Goal: Information Seeking & Learning: Find contact information

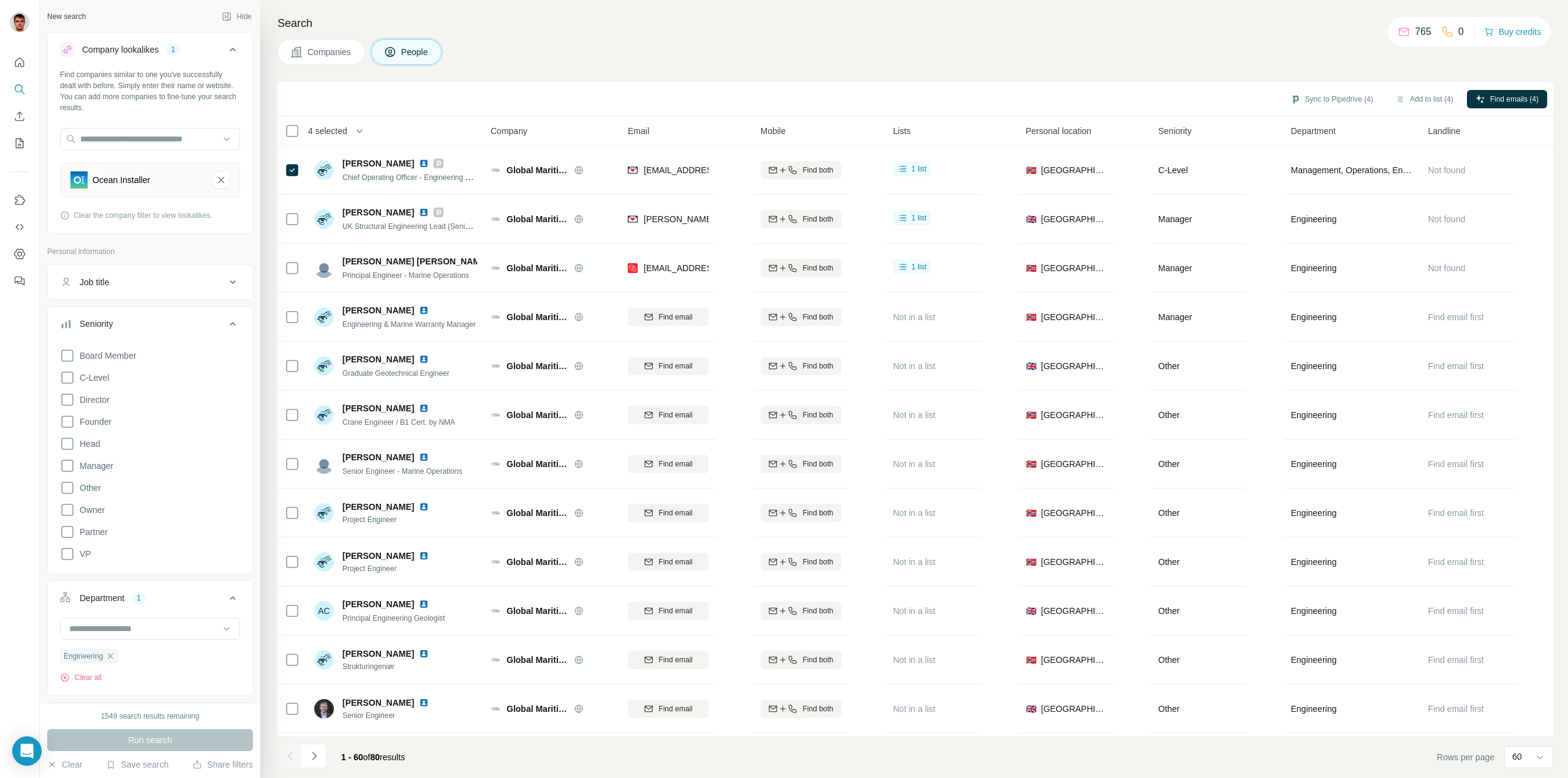
scroll to position [184, 0]
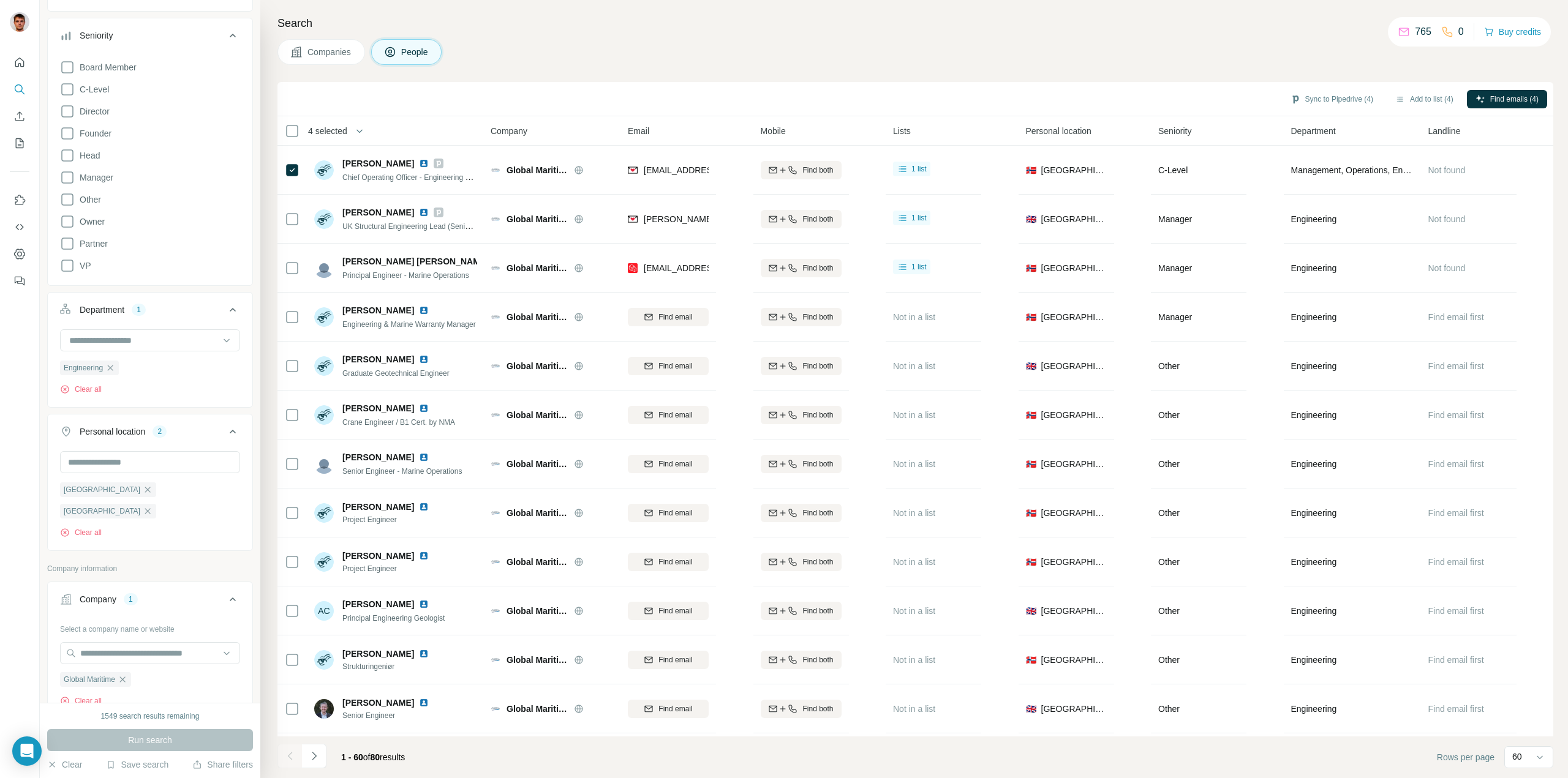
click at [330, 50] on span "Companies" at bounding box center [329, 52] width 45 height 13
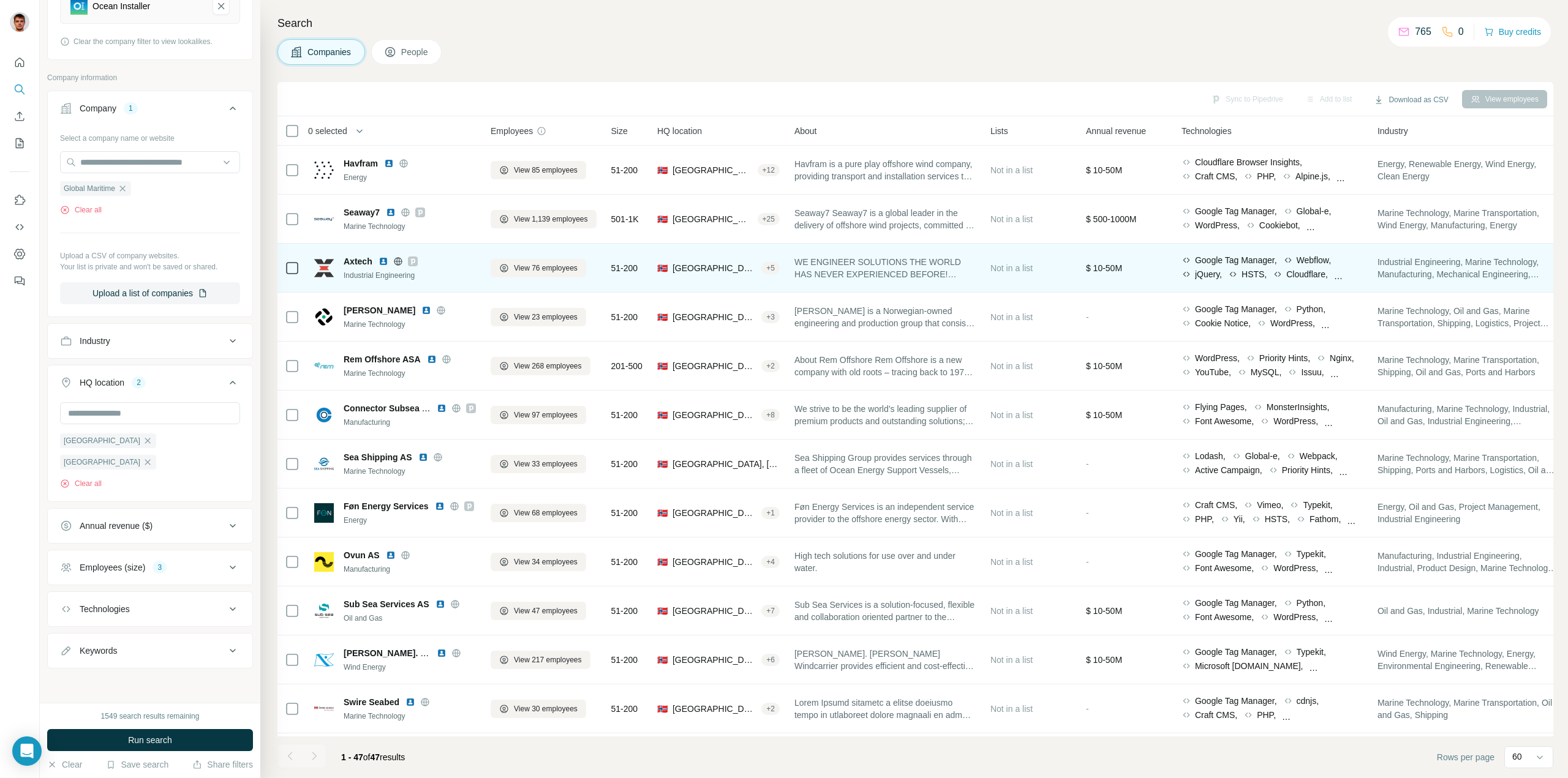
scroll to position [0, 0]
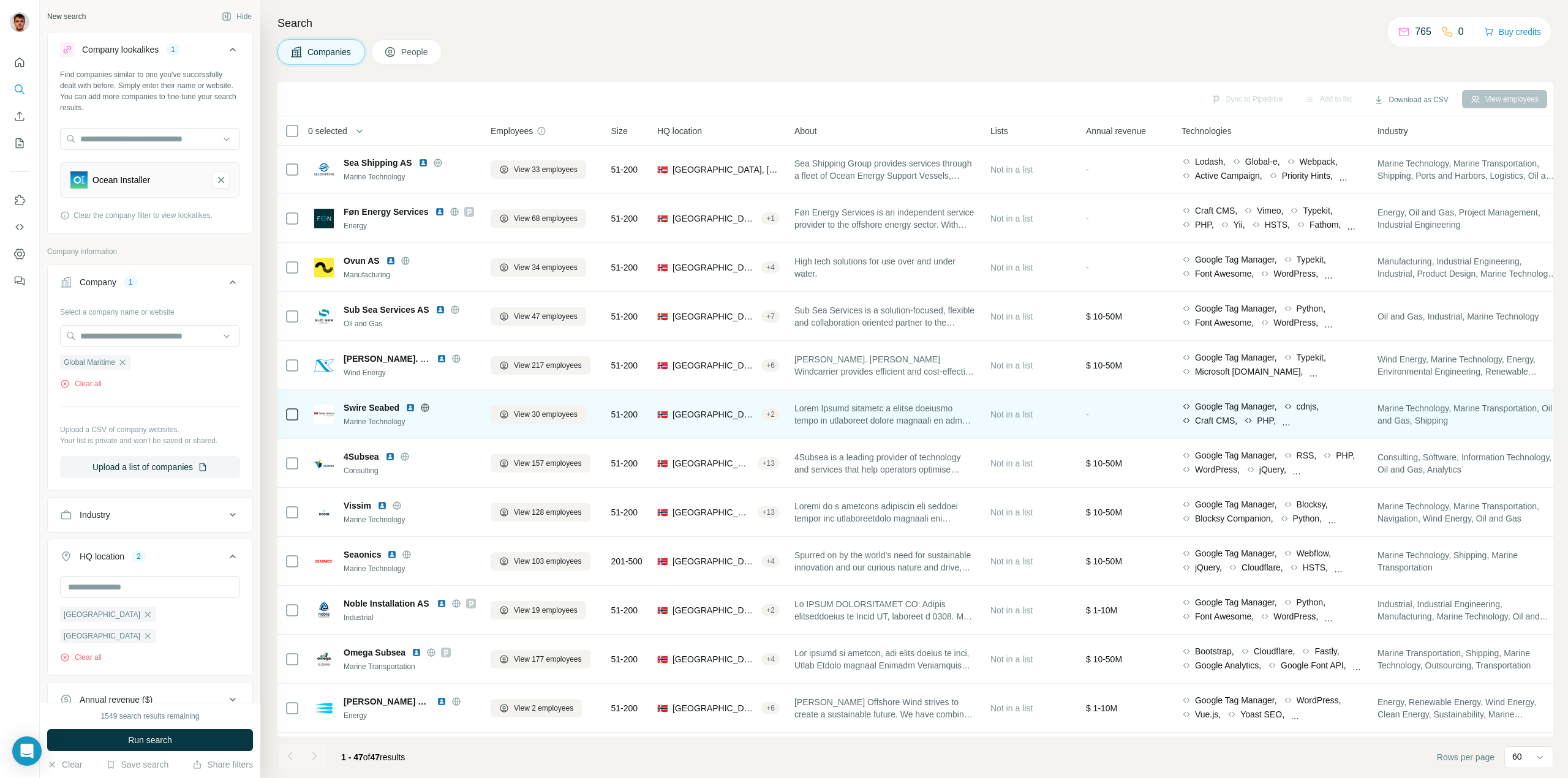
scroll to position [306, 0]
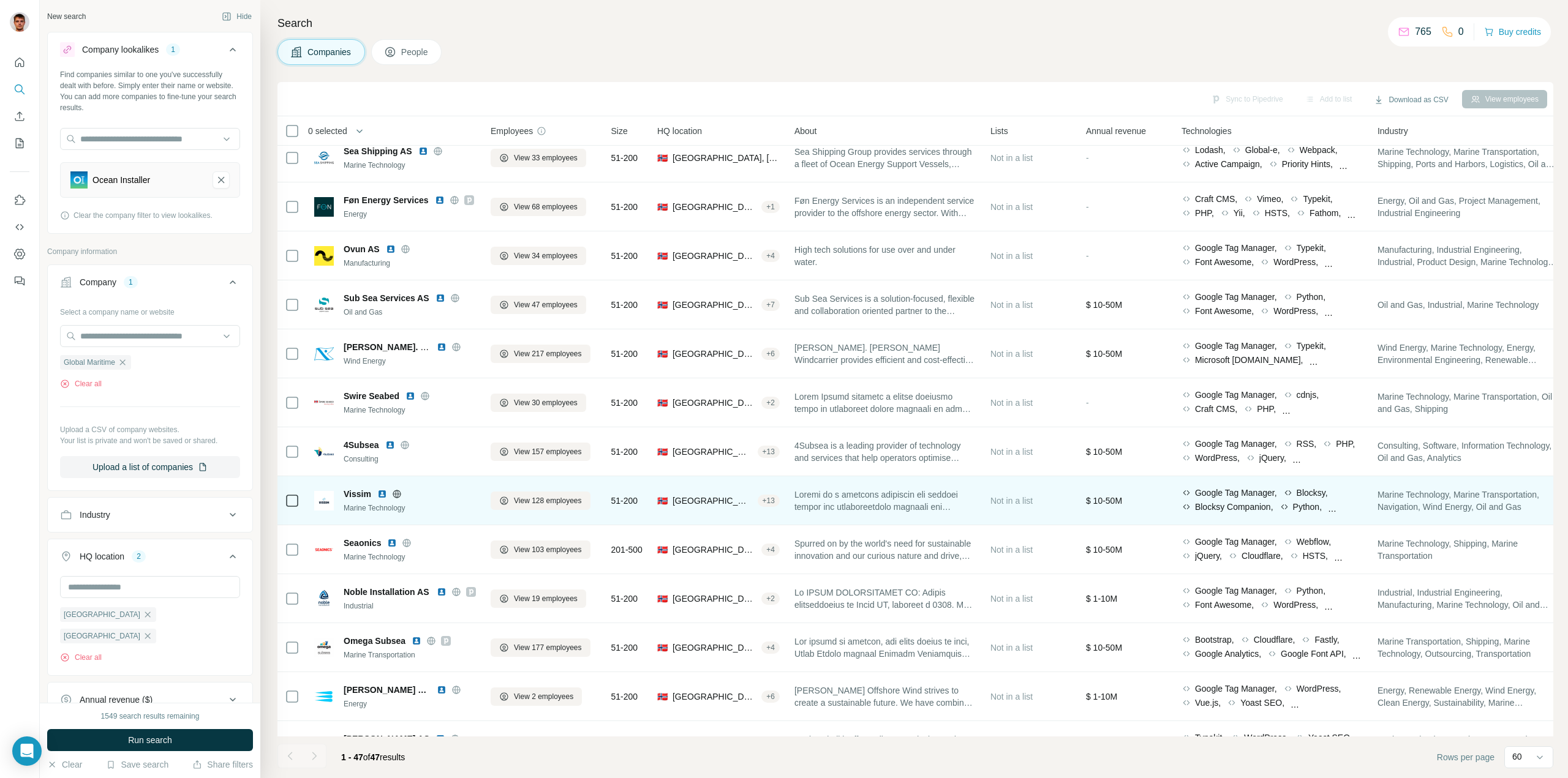
click at [396, 493] on icon at bounding box center [396, 494] width 3 height 8
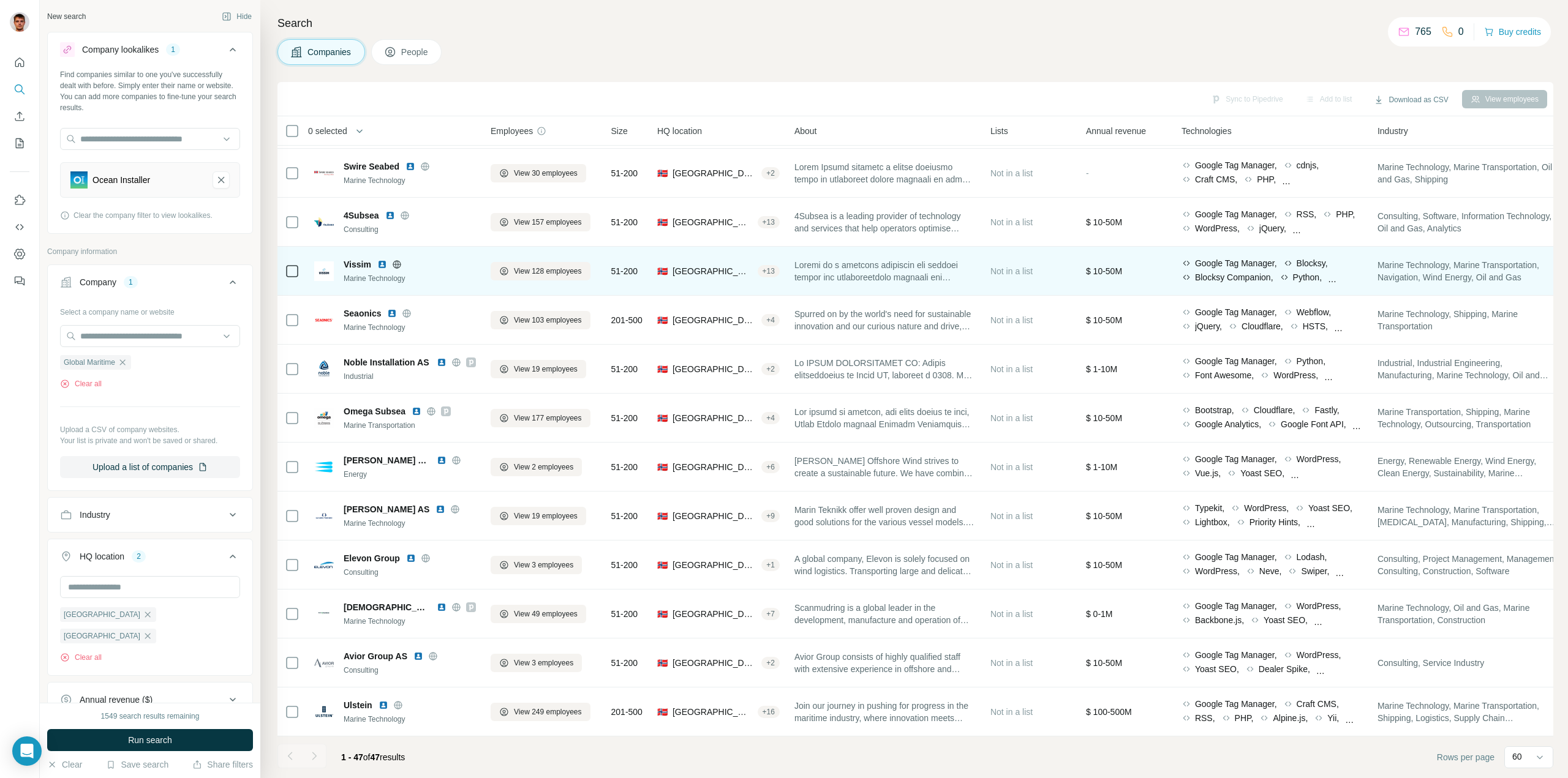
scroll to position [551, 0]
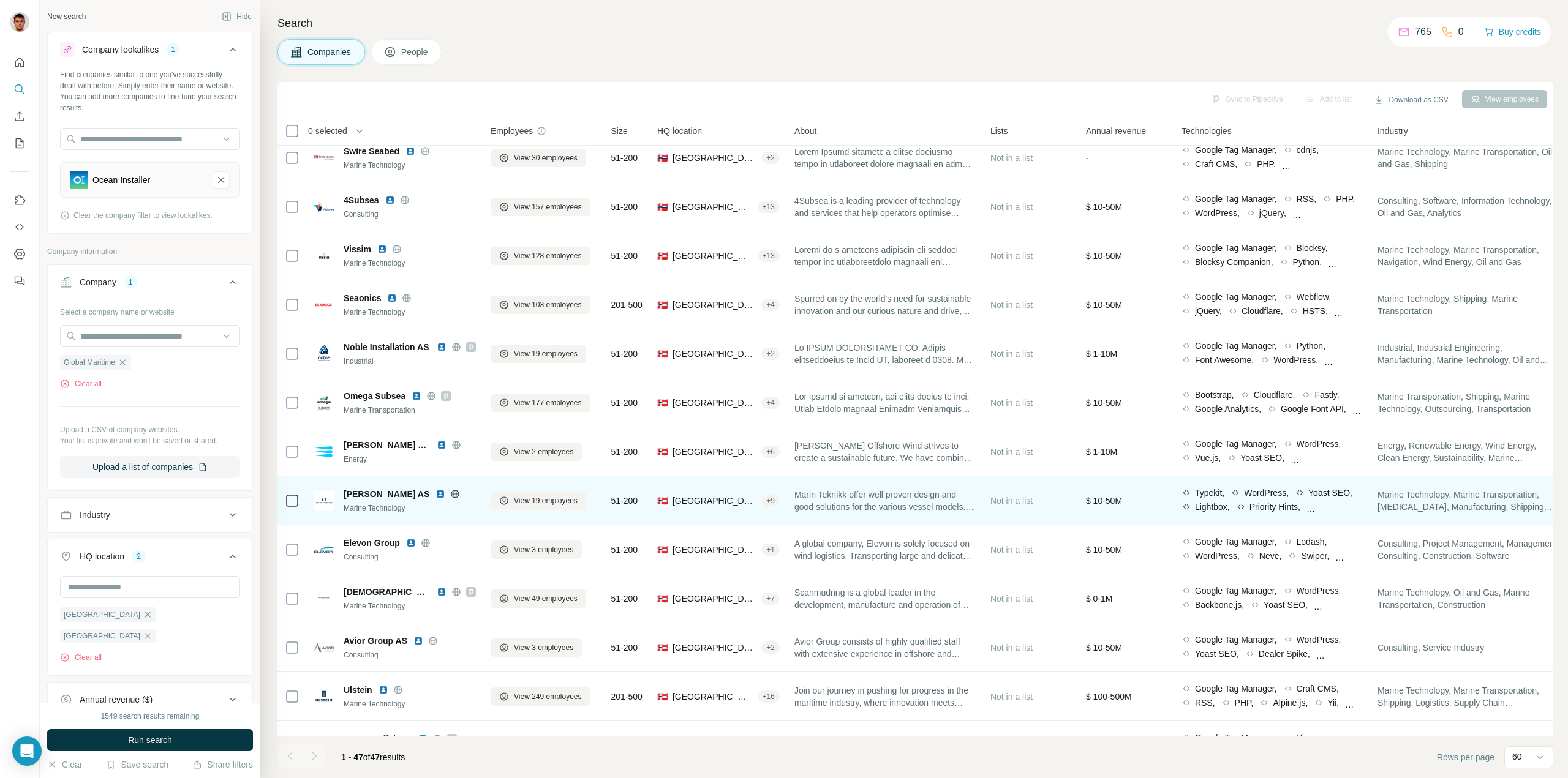
click at [450, 493] on icon at bounding box center [455, 494] width 10 height 10
click at [553, 504] on span "View 19 employees" at bounding box center [545, 500] width 64 height 11
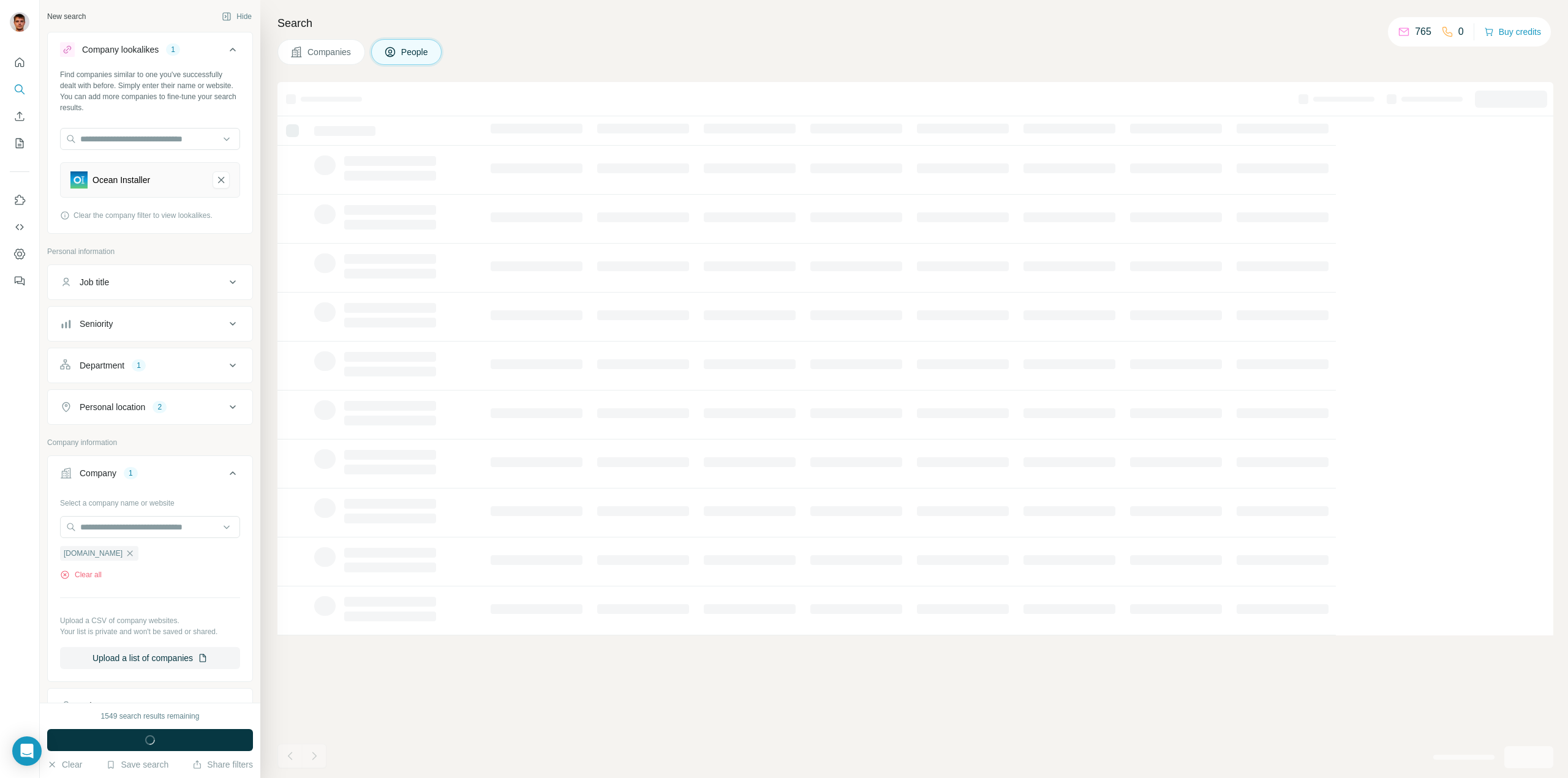
scroll to position [0, 0]
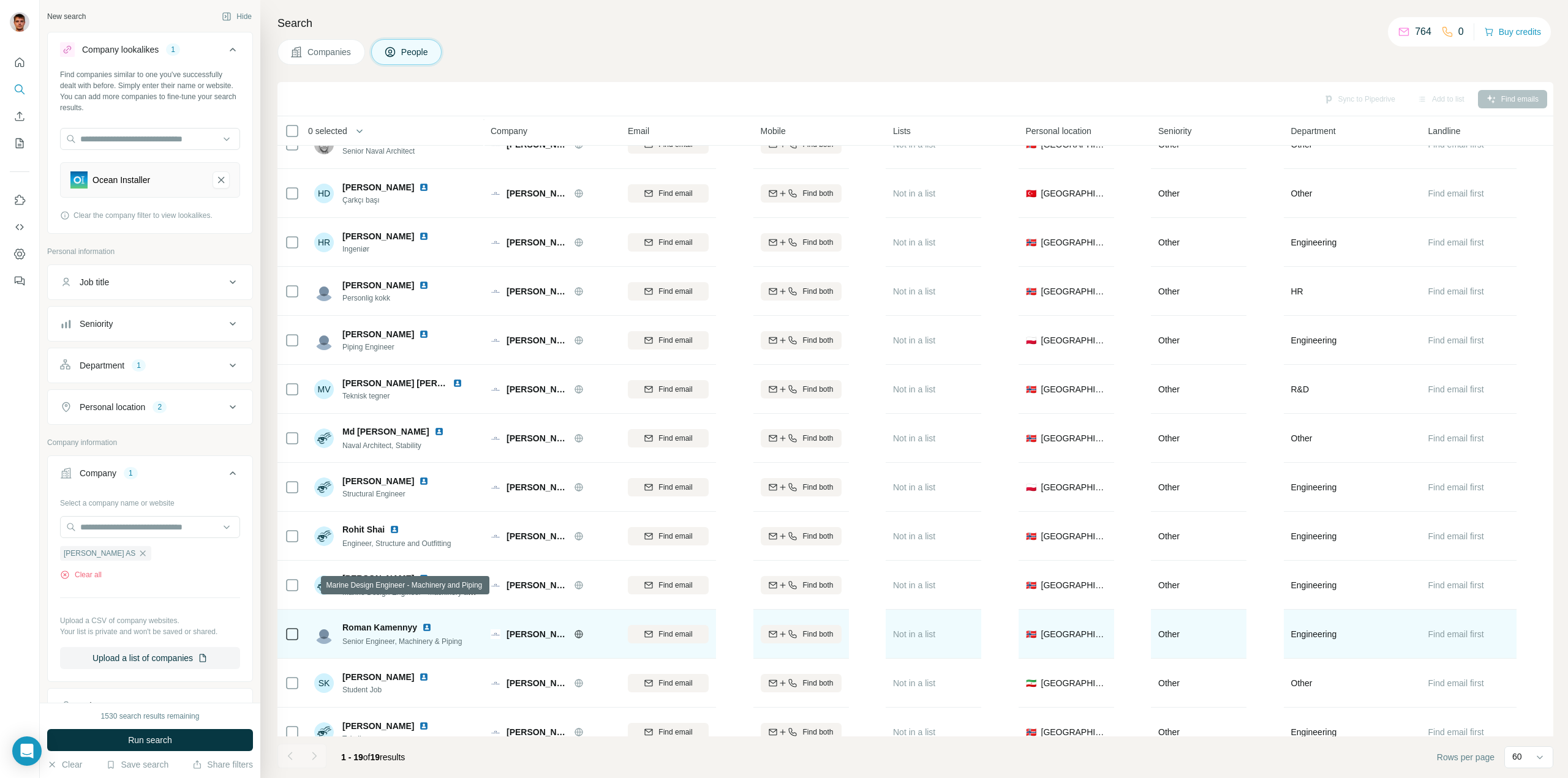
scroll to position [346, 0]
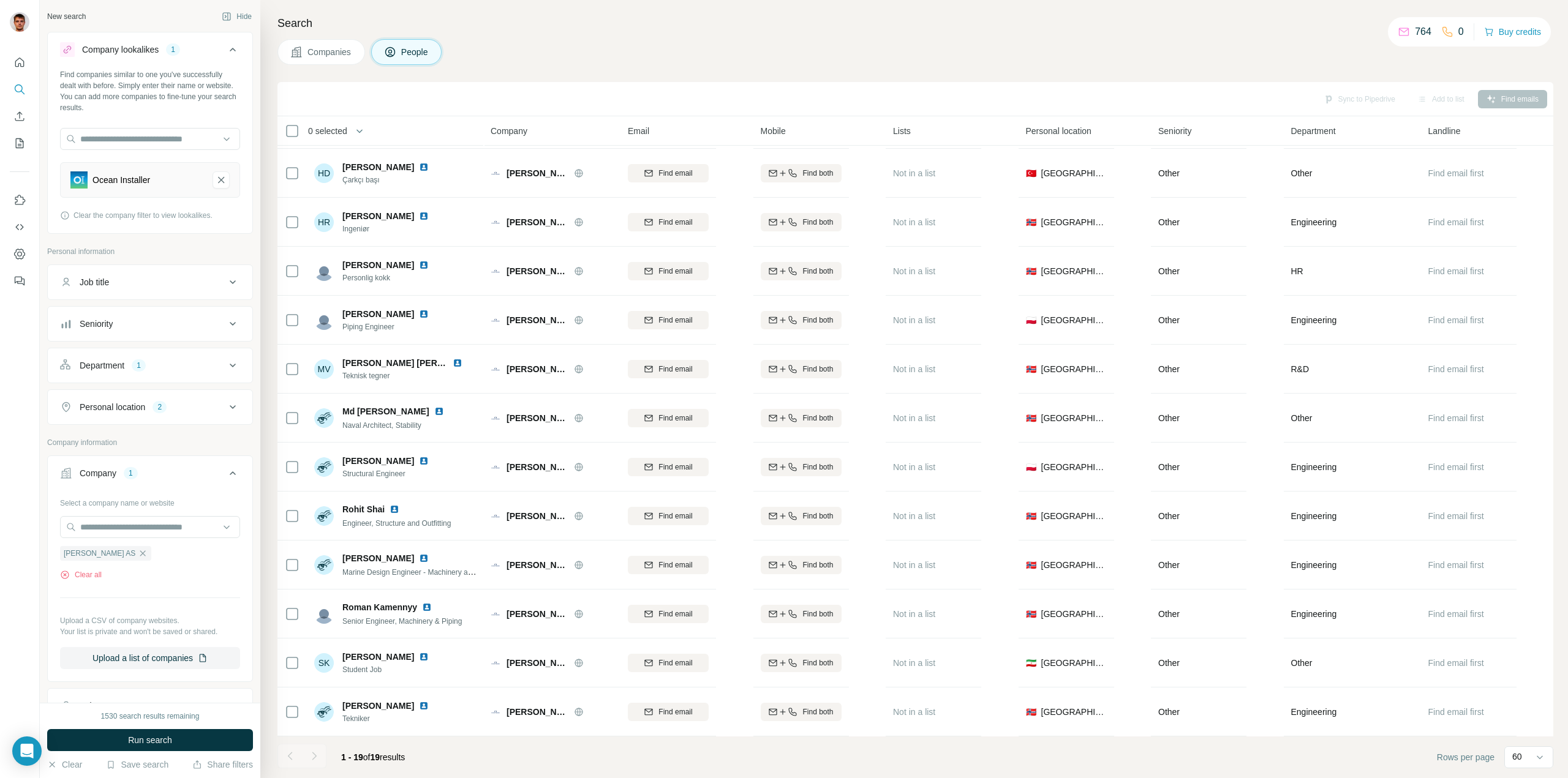
click at [202, 365] on div "Department 1" at bounding box center [142, 366] width 165 height 13
click at [110, 425] on icon "button" at bounding box center [110, 423] width 10 height 10
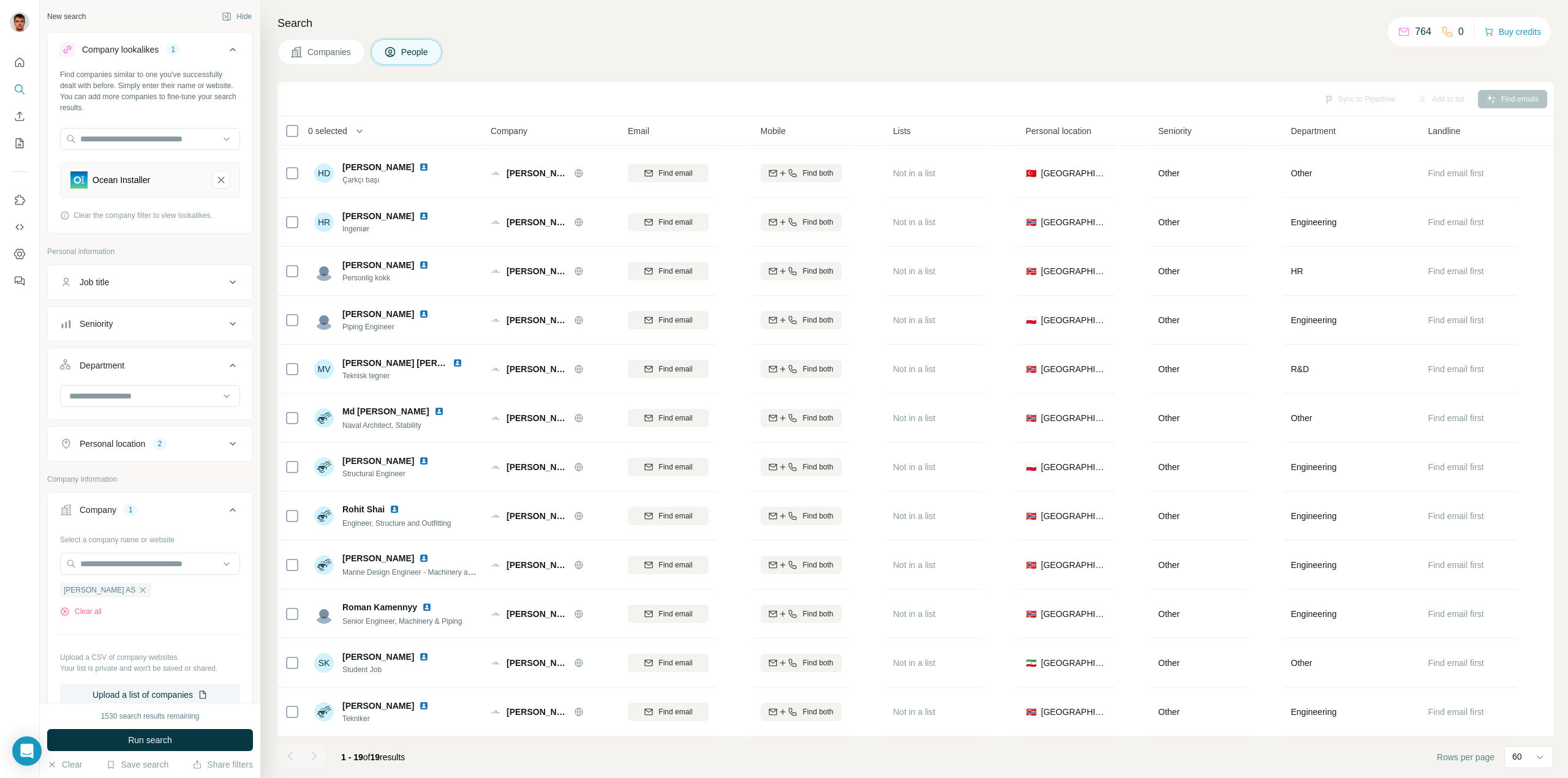
click at [165, 326] on div "Seniority" at bounding box center [142, 324] width 165 height 13
click at [68, 467] on icon at bounding box center [66, 465] width 15 height 15
click at [68, 530] on icon at bounding box center [66, 532] width 15 height 15
click at [68, 527] on icon at bounding box center [67, 532] width 13 height 13
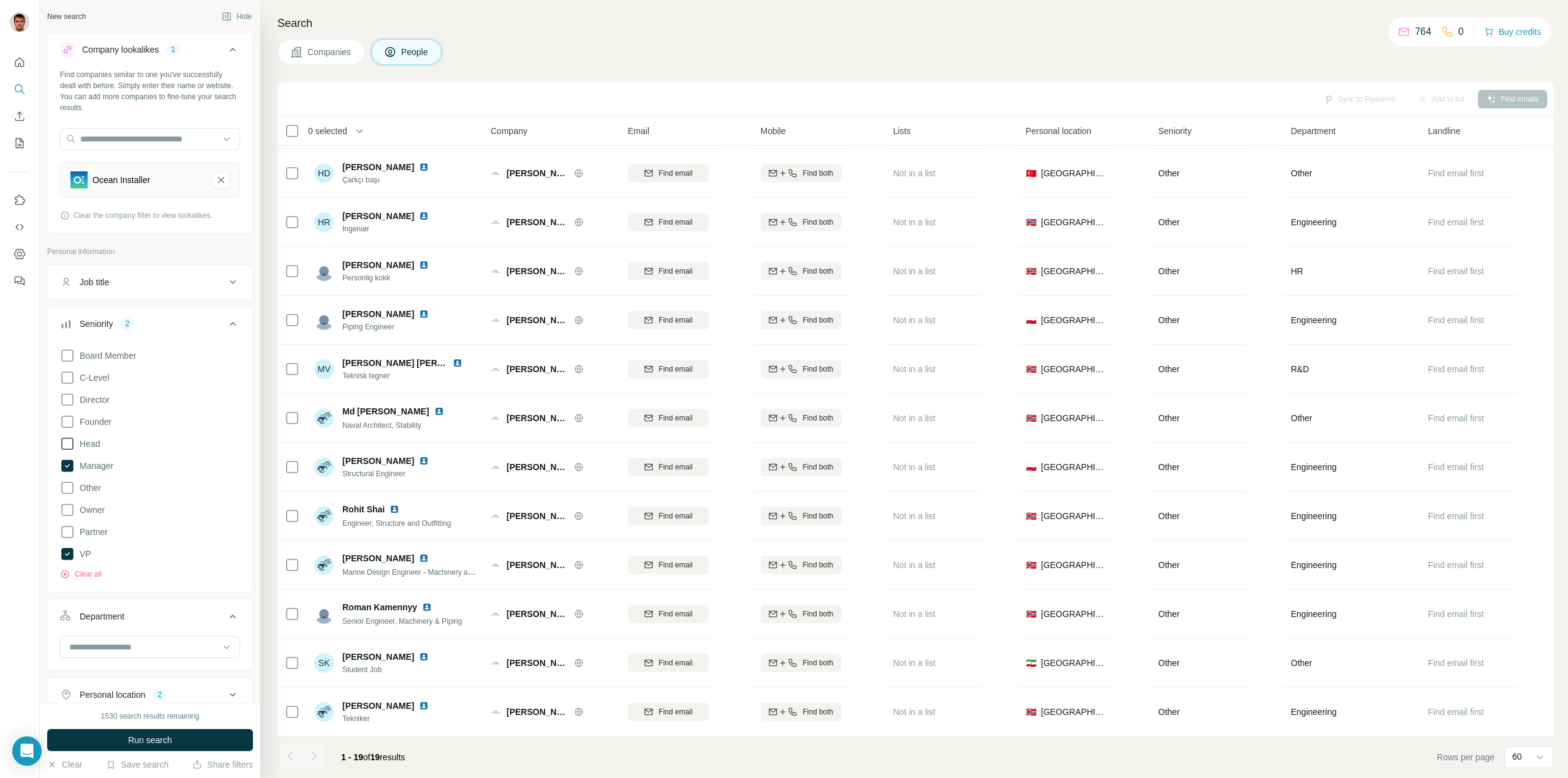
click at [66, 445] on icon at bounding box center [66, 444] width 15 height 15
click at [64, 402] on icon at bounding box center [66, 400] width 15 height 15
click at [68, 377] on icon at bounding box center [66, 377] width 15 height 15
click at [164, 739] on span "Run search" at bounding box center [150, 740] width 44 height 13
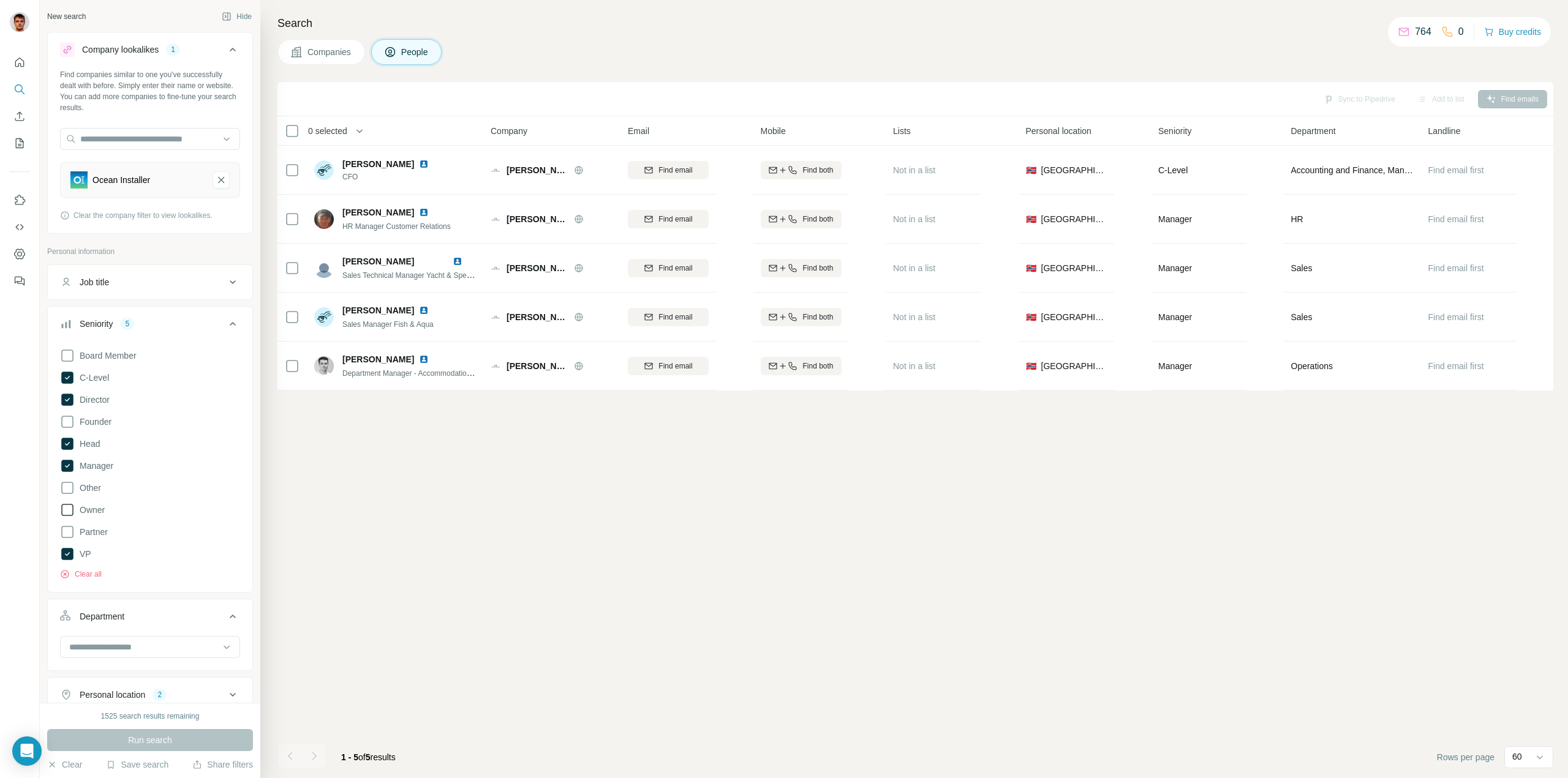
click at [69, 512] on icon at bounding box center [66, 509] width 15 height 15
click at [135, 737] on span "Run search" at bounding box center [150, 740] width 44 height 13
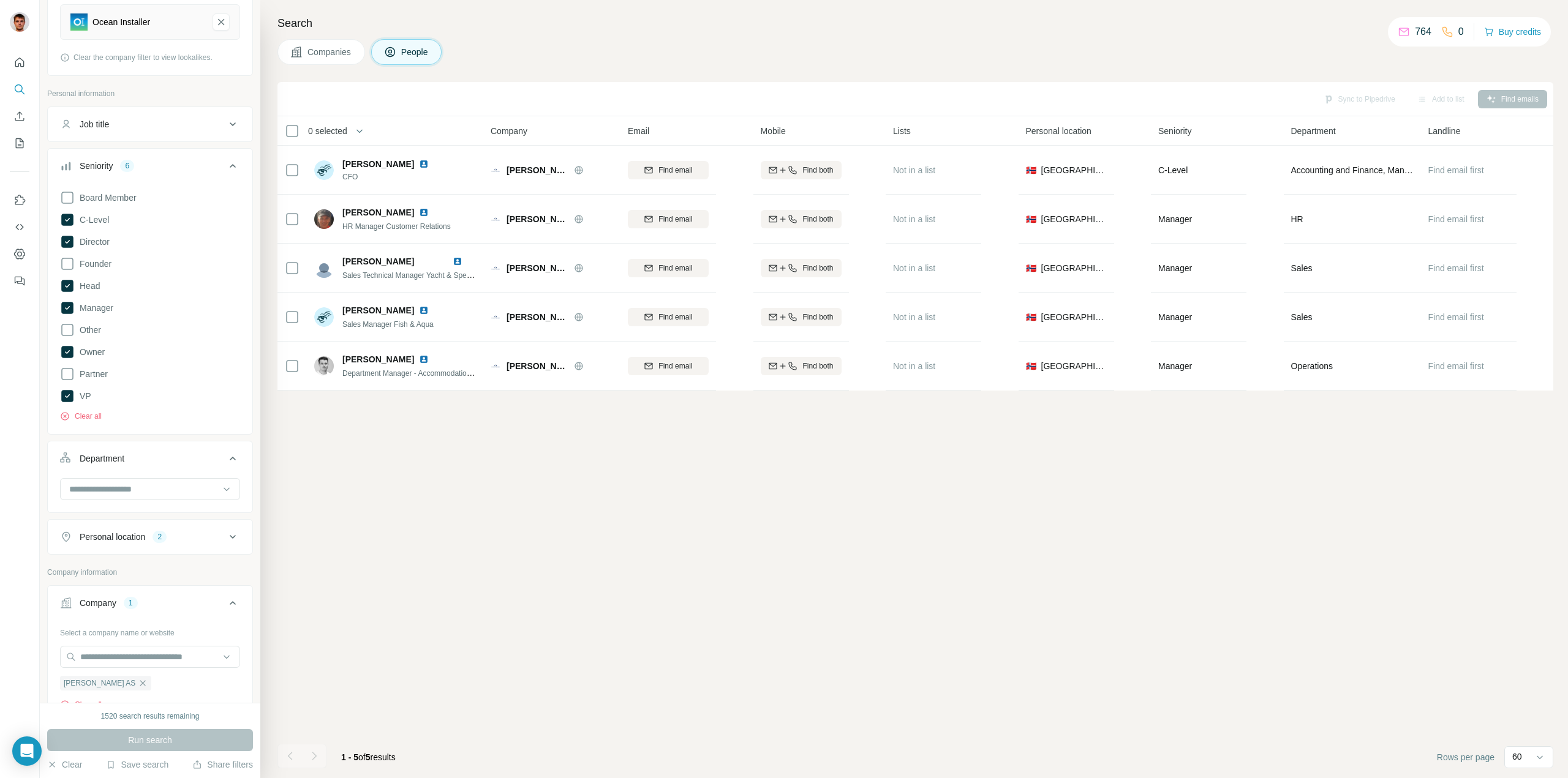
scroll to position [184, 0]
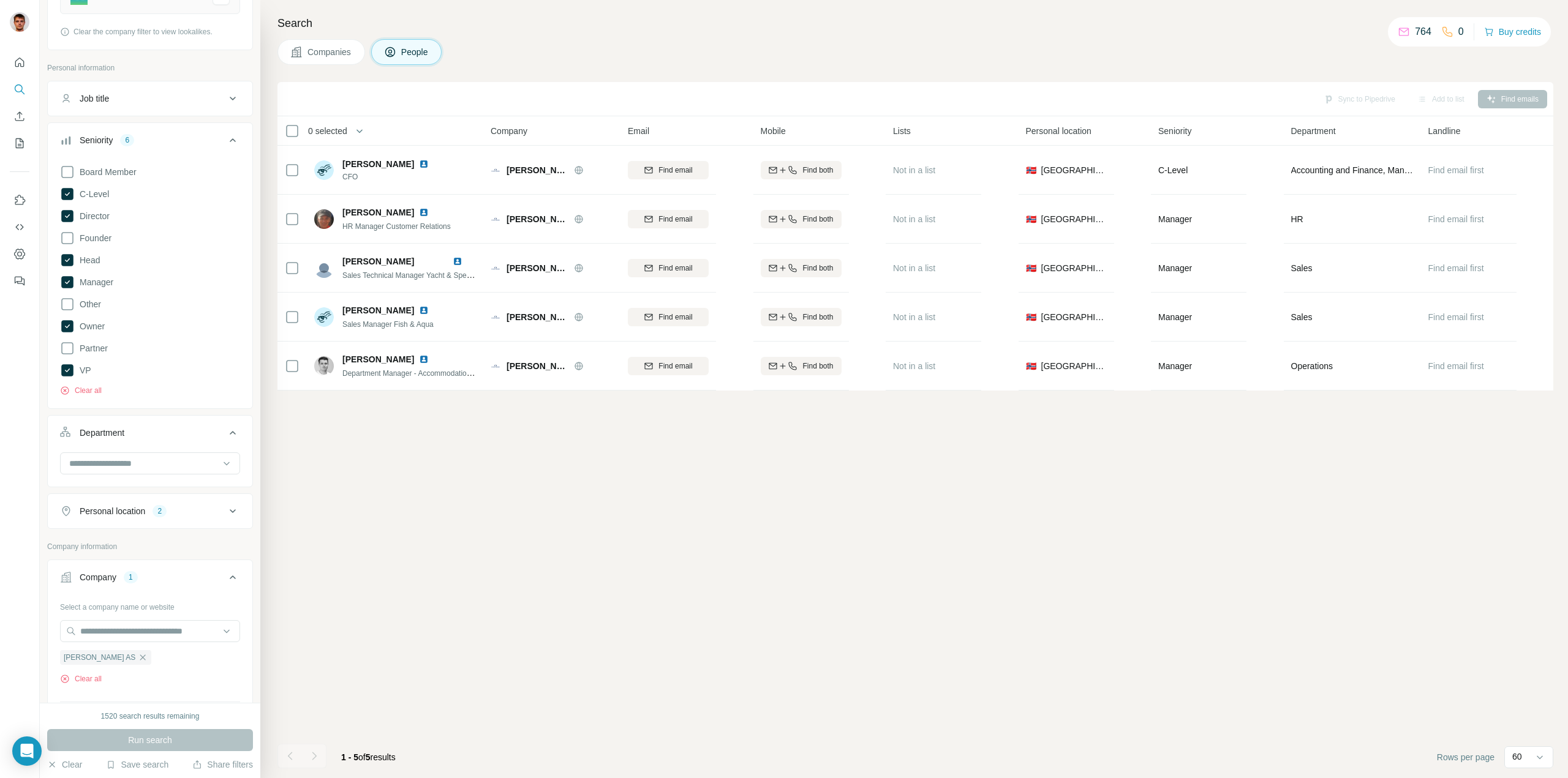
click at [332, 55] on span "Companies" at bounding box center [329, 52] width 45 height 13
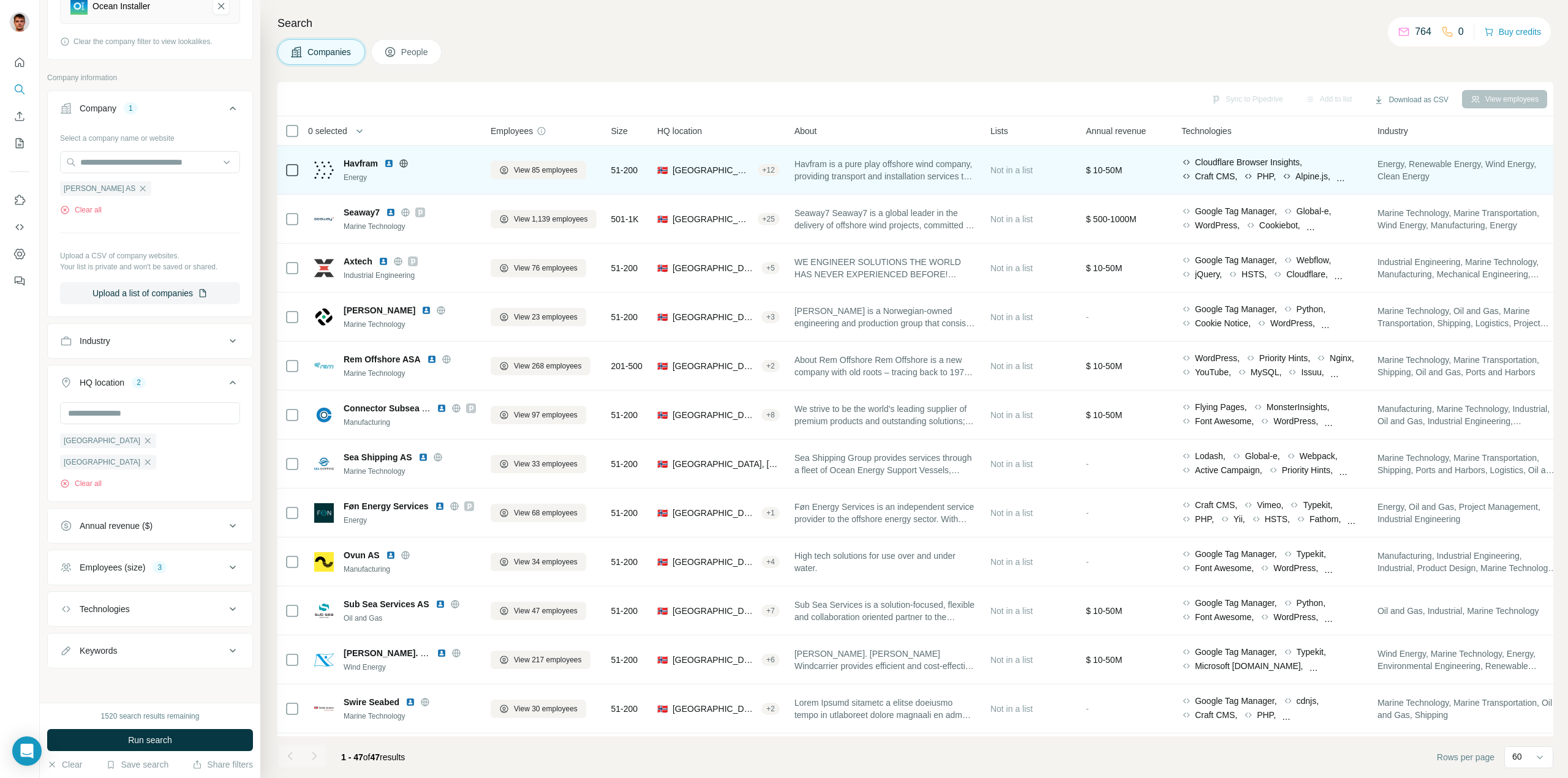
scroll to position [153, 0]
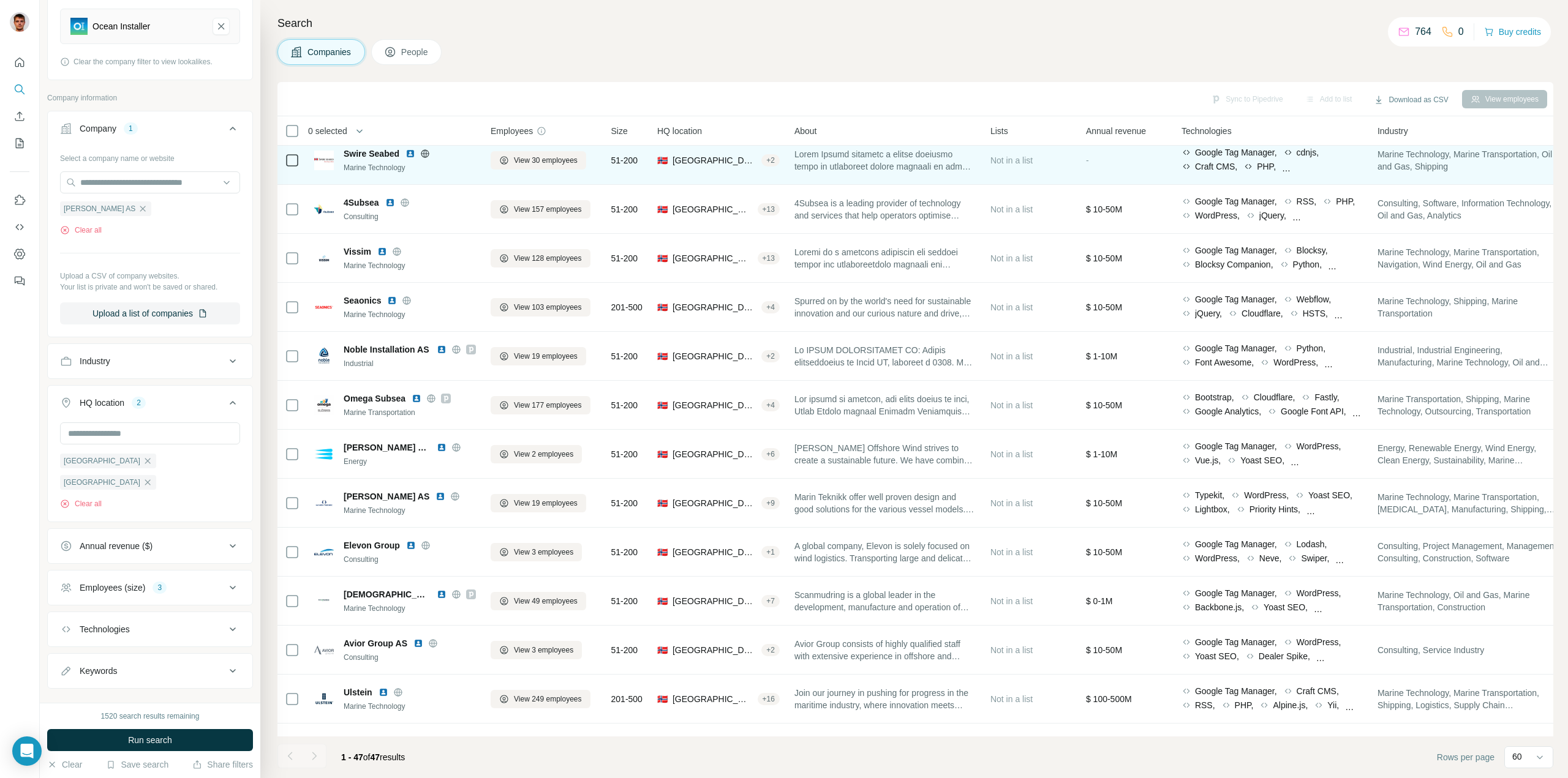
scroll to position [551, 0]
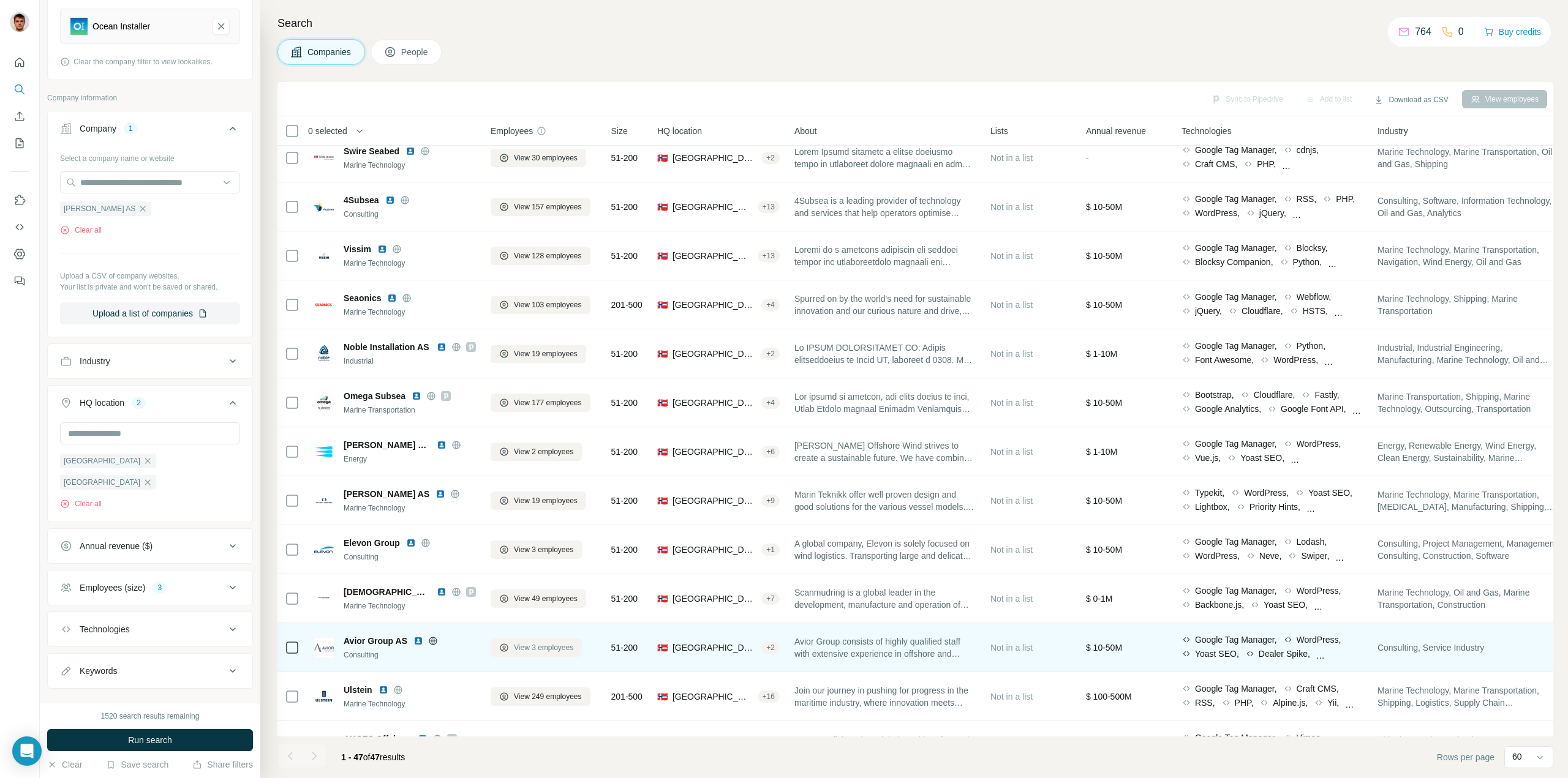
click at [527, 645] on span "View 3 employees" at bounding box center [544, 647] width 60 height 11
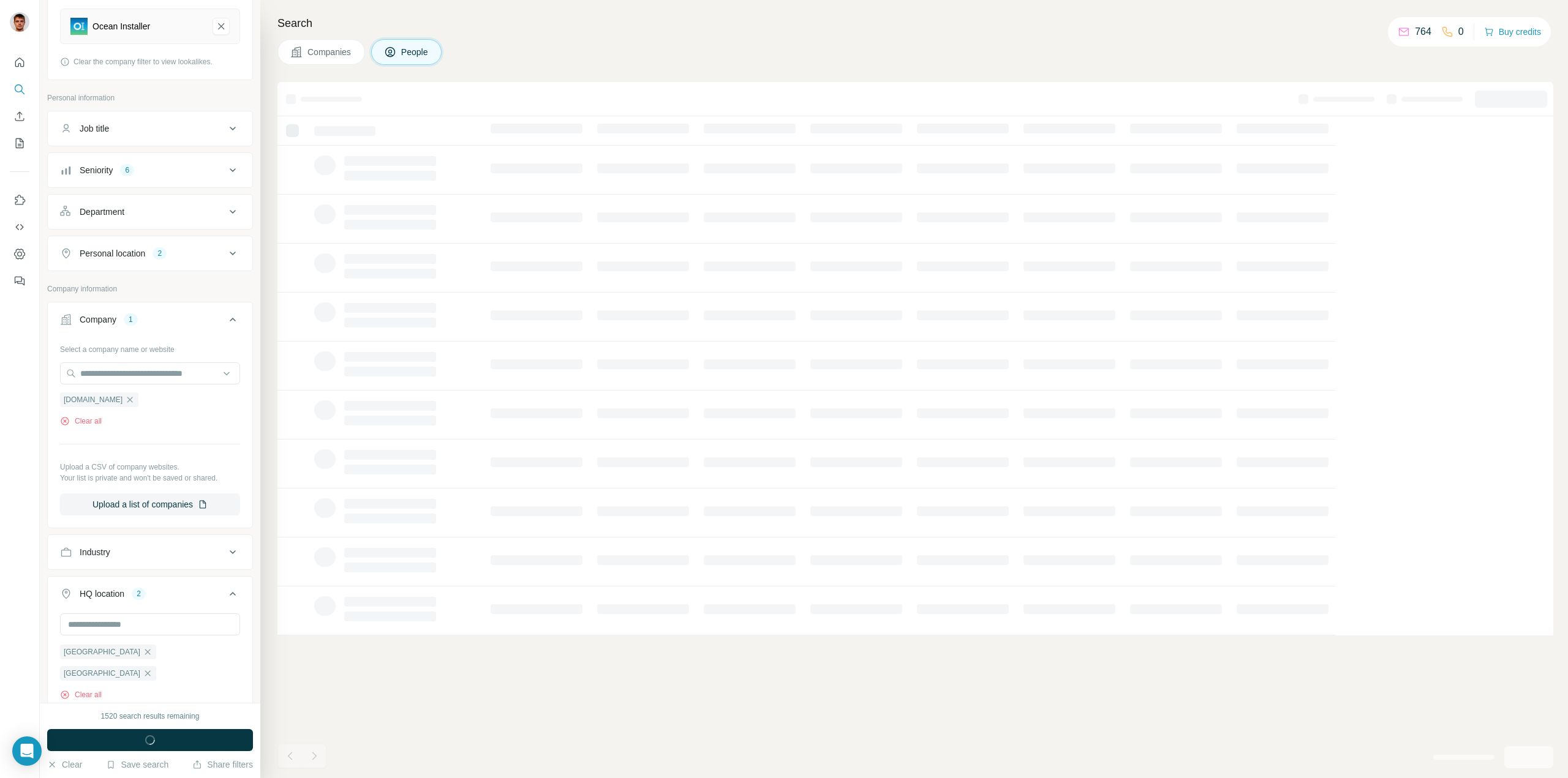
scroll to position [184, 0]
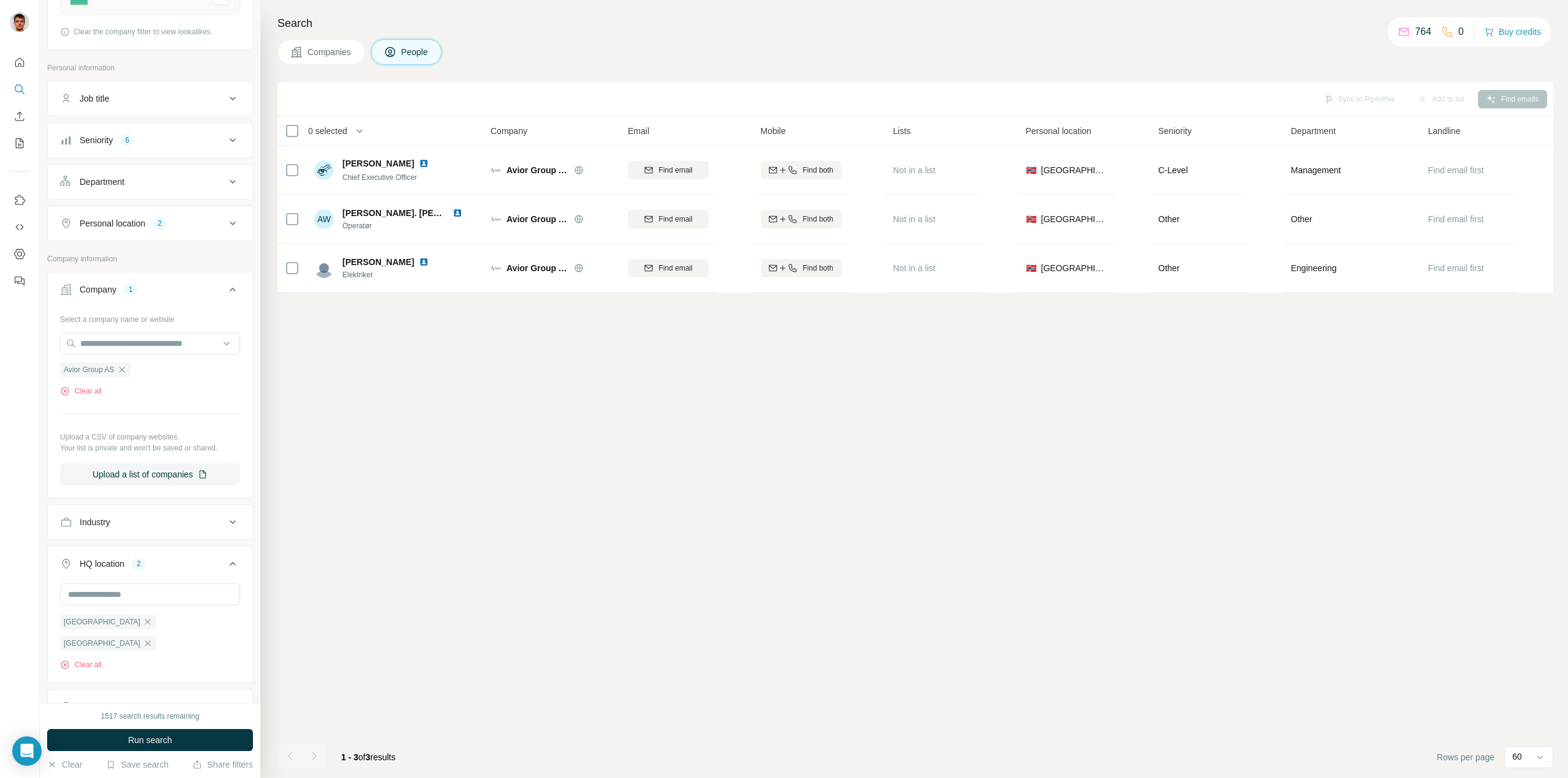
click at [69, 399] on div "Select a company name or website Avior Group AS Clear all Upload a CSV of compa…" at bounding box center [150, 397] width 180 height 176
click at [68, 394] on icon "button" at bounding box center [65, 391] width 10 height 10
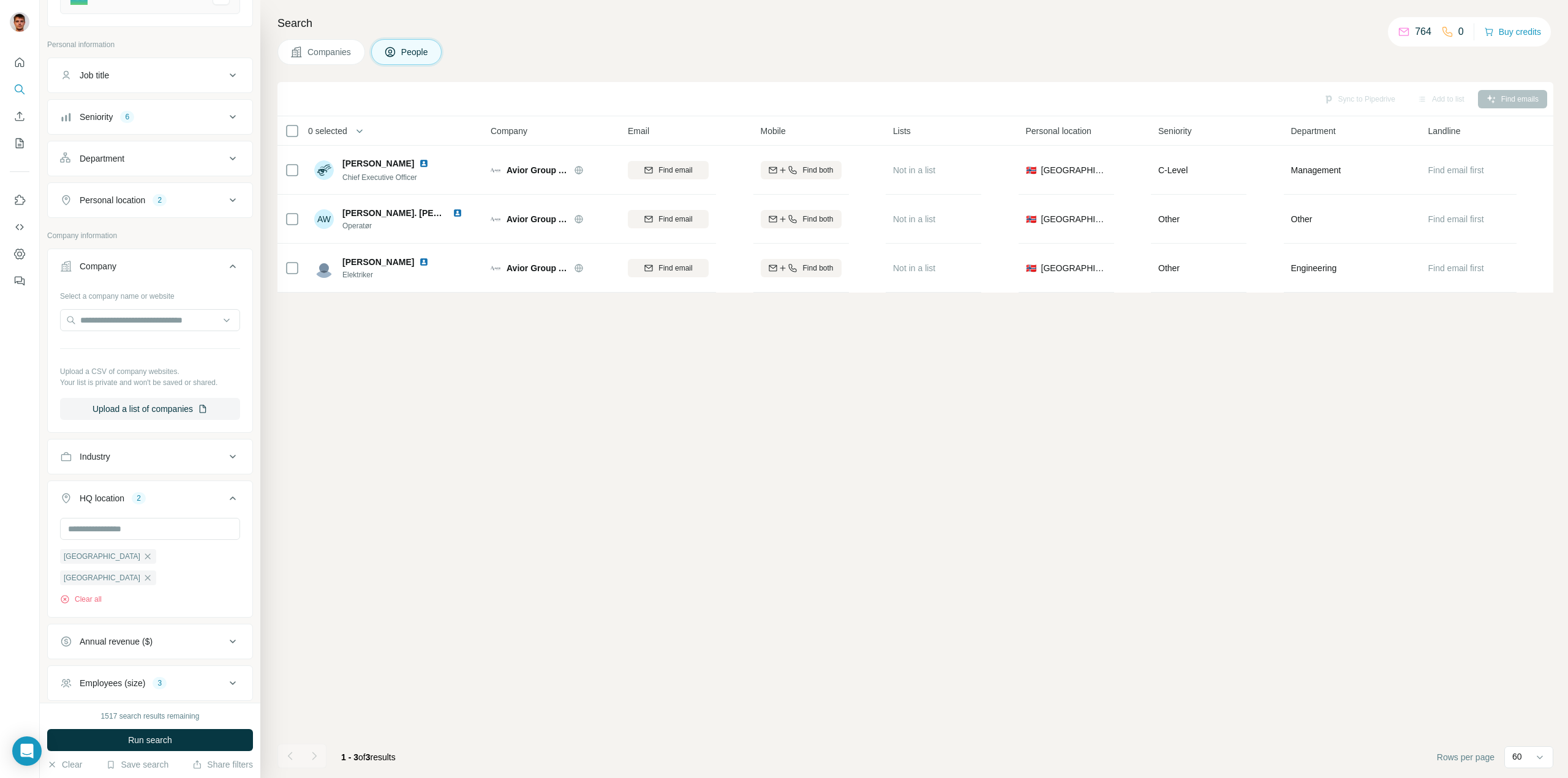
click at [199, 205] on div "Personal location 2" at bounding box center [142, 200] width 165 height 13
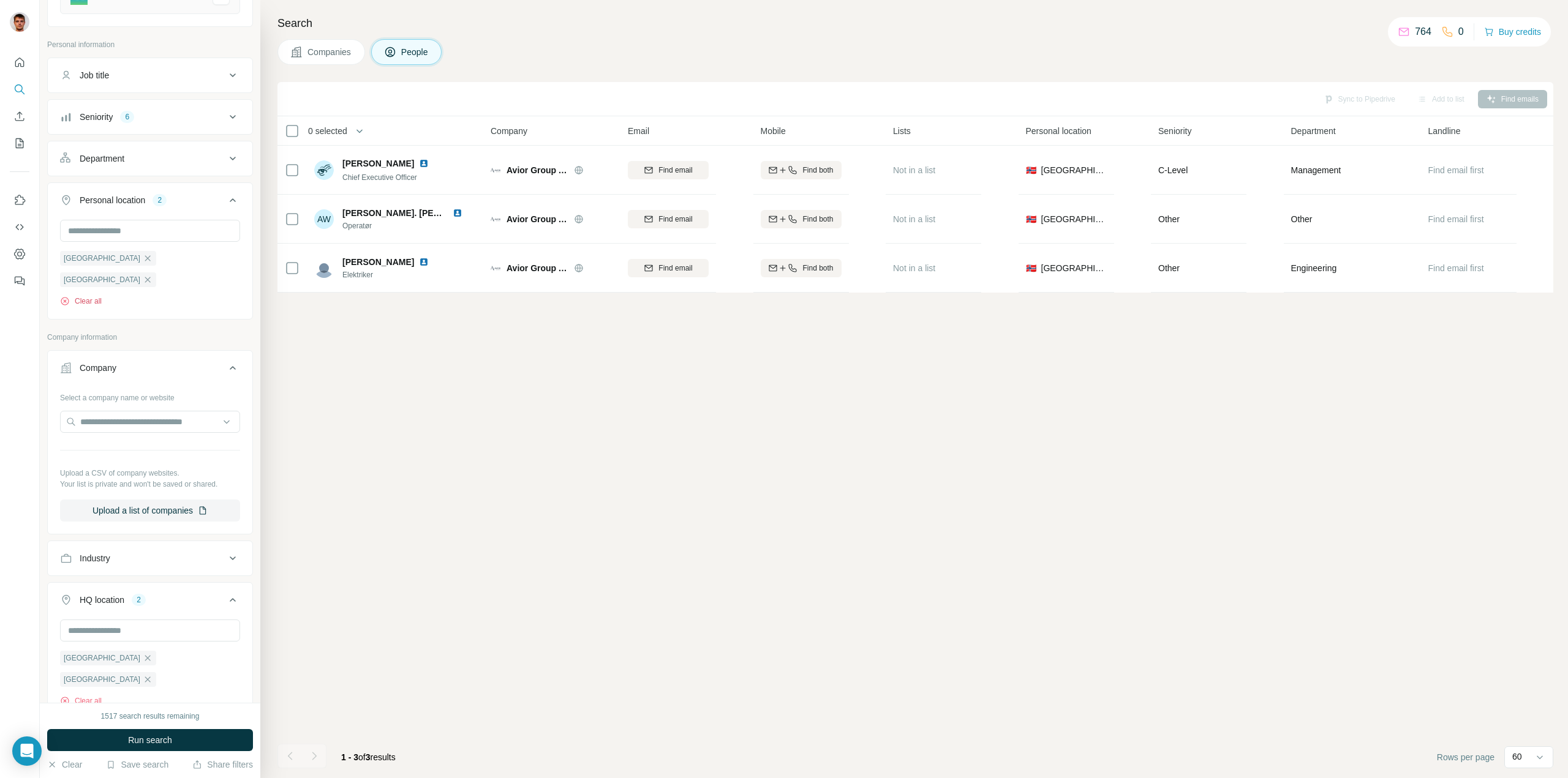
click at [92, 296] on button "Clear all" at bounding box center [80, 301] width 42 height 11
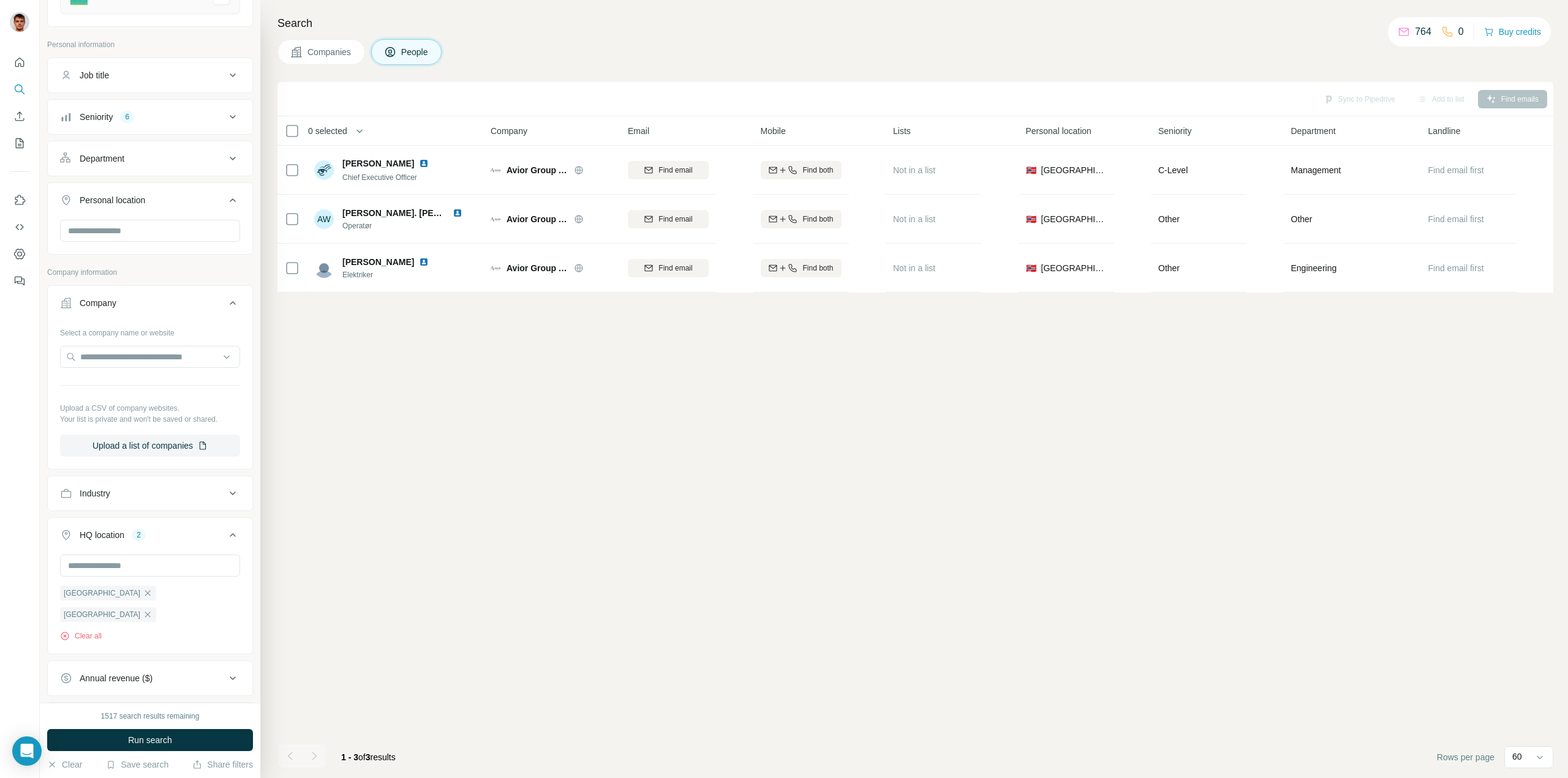
click at [185, 103] on button "Seniority 6" at bounding box center [150, 117] width 204 height 29
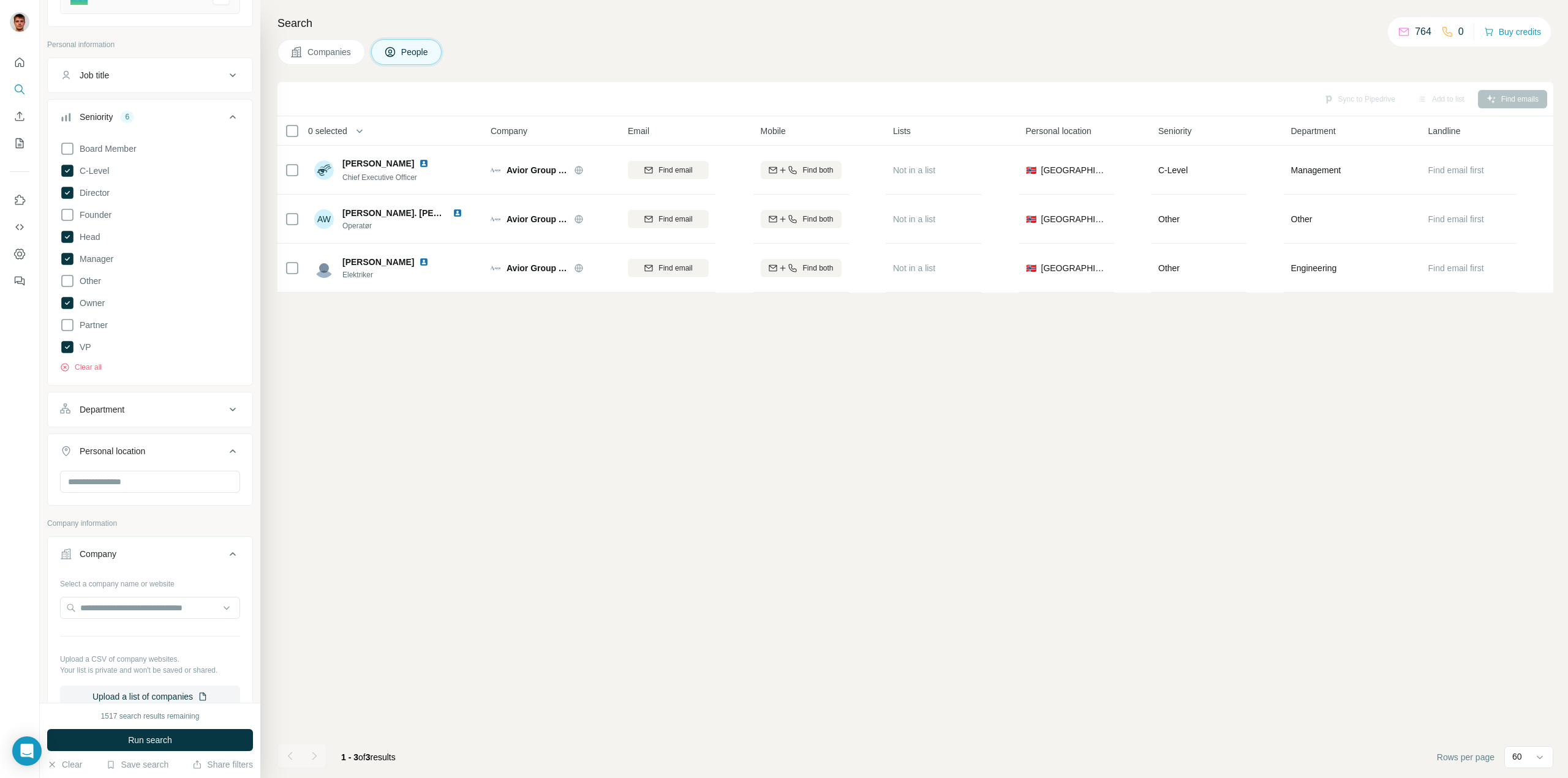
click at [94, 372] on div "Board Member C-Level Director Founder Head Manager Other Owner Partner VP Clear…" at bounding box center [150, 260] width 204 height 246
click at [94, 367] on button "Clear all" at bounding box center [80, 367] width 42 height 11
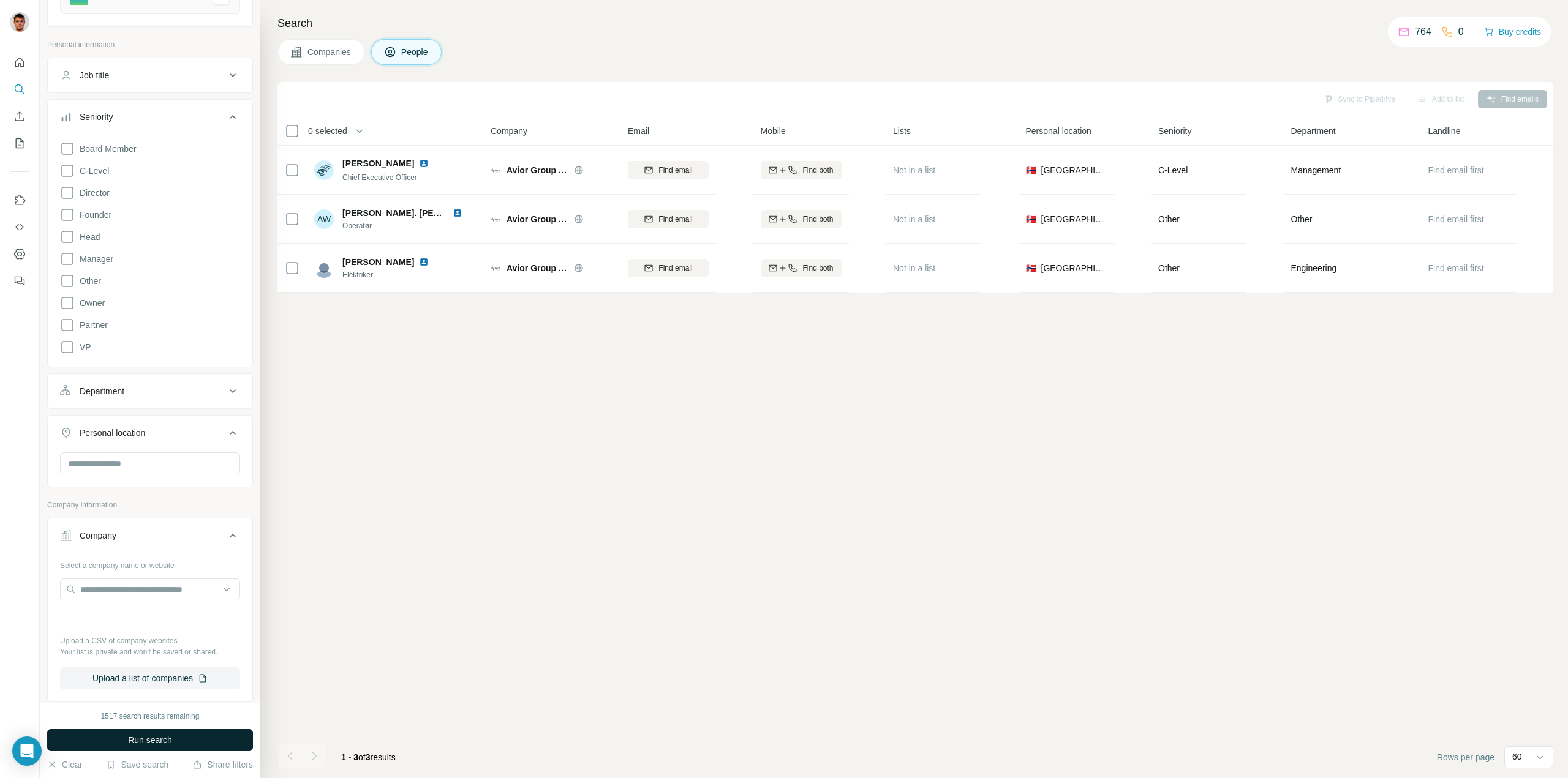
click at [161, 741] on span "Run search" at bounding box center [150, 740] width 44 height 13
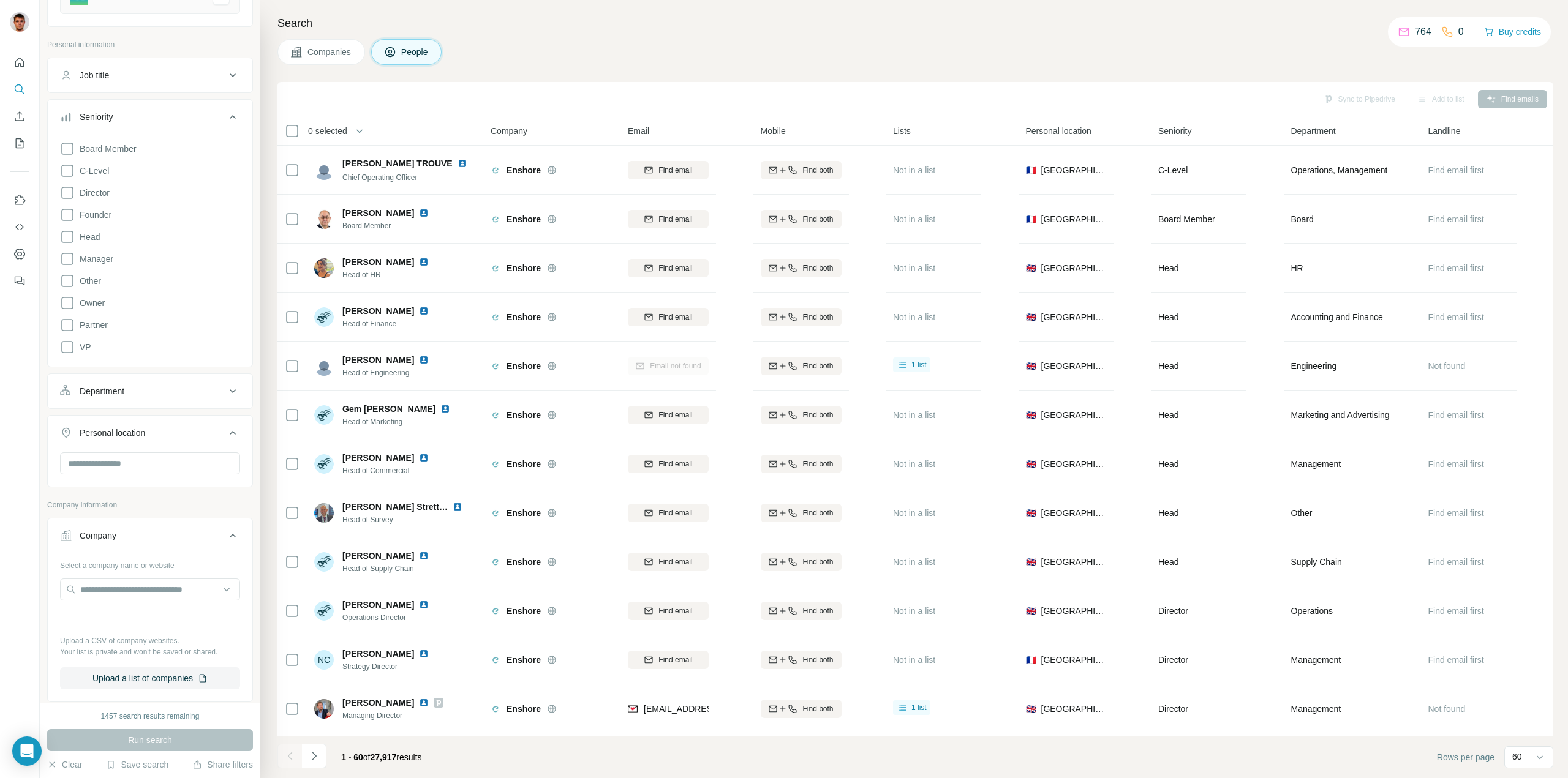
click at [337, 54] on span "Companies" at bounding box center [329, 52] width 45 height 13
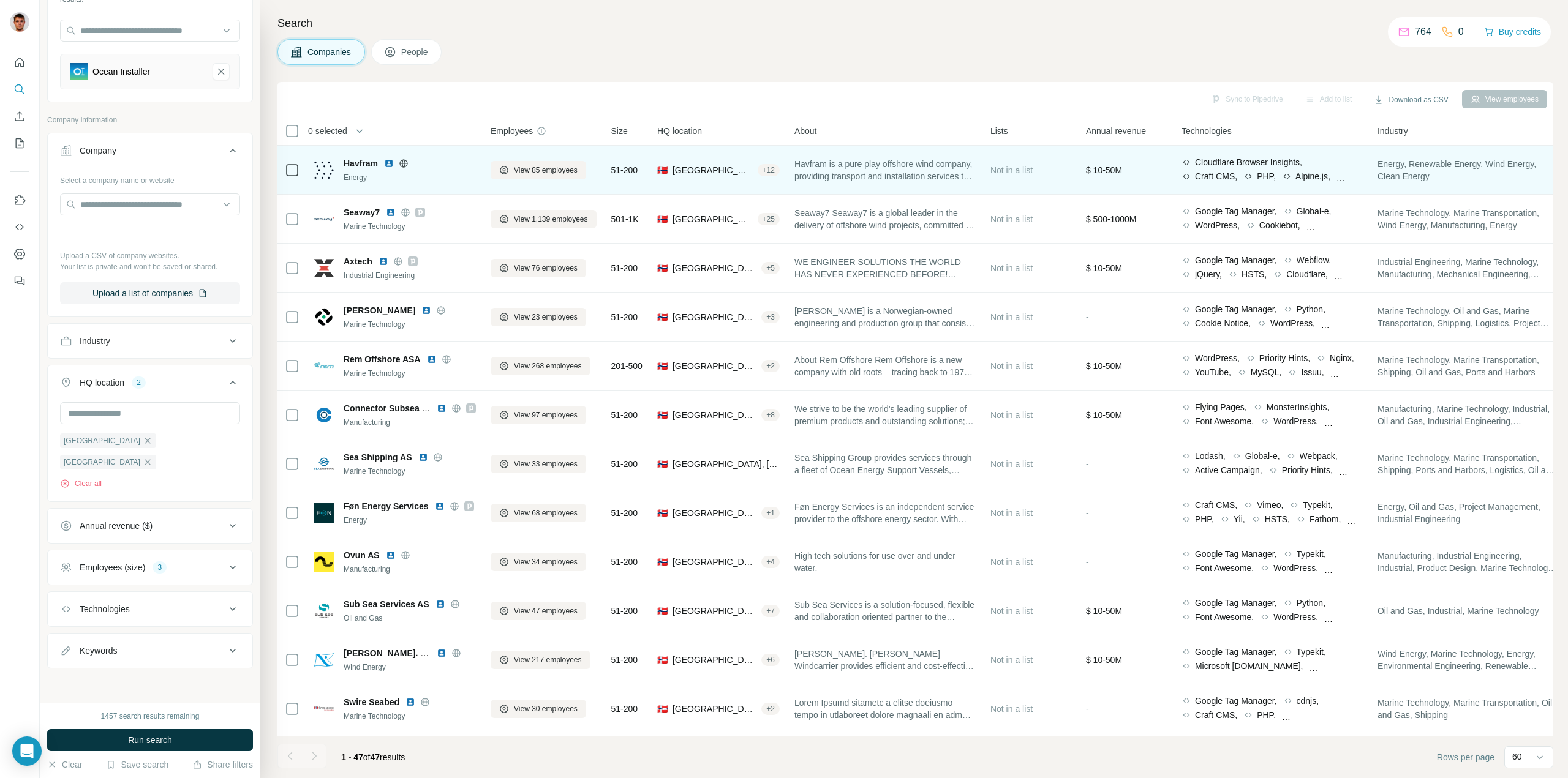
scroll to position [88, 0]
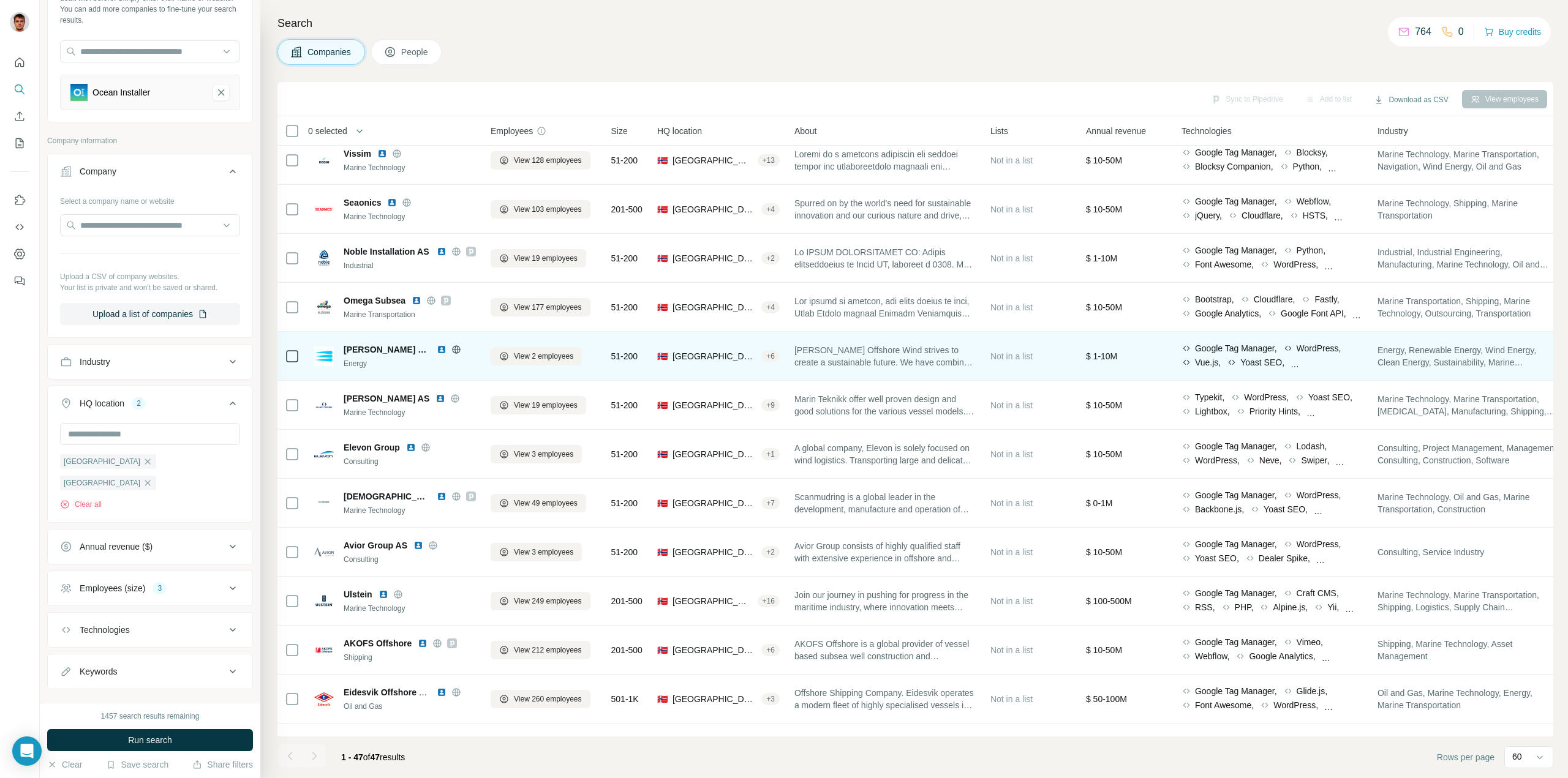
scroll to position [673, 0]
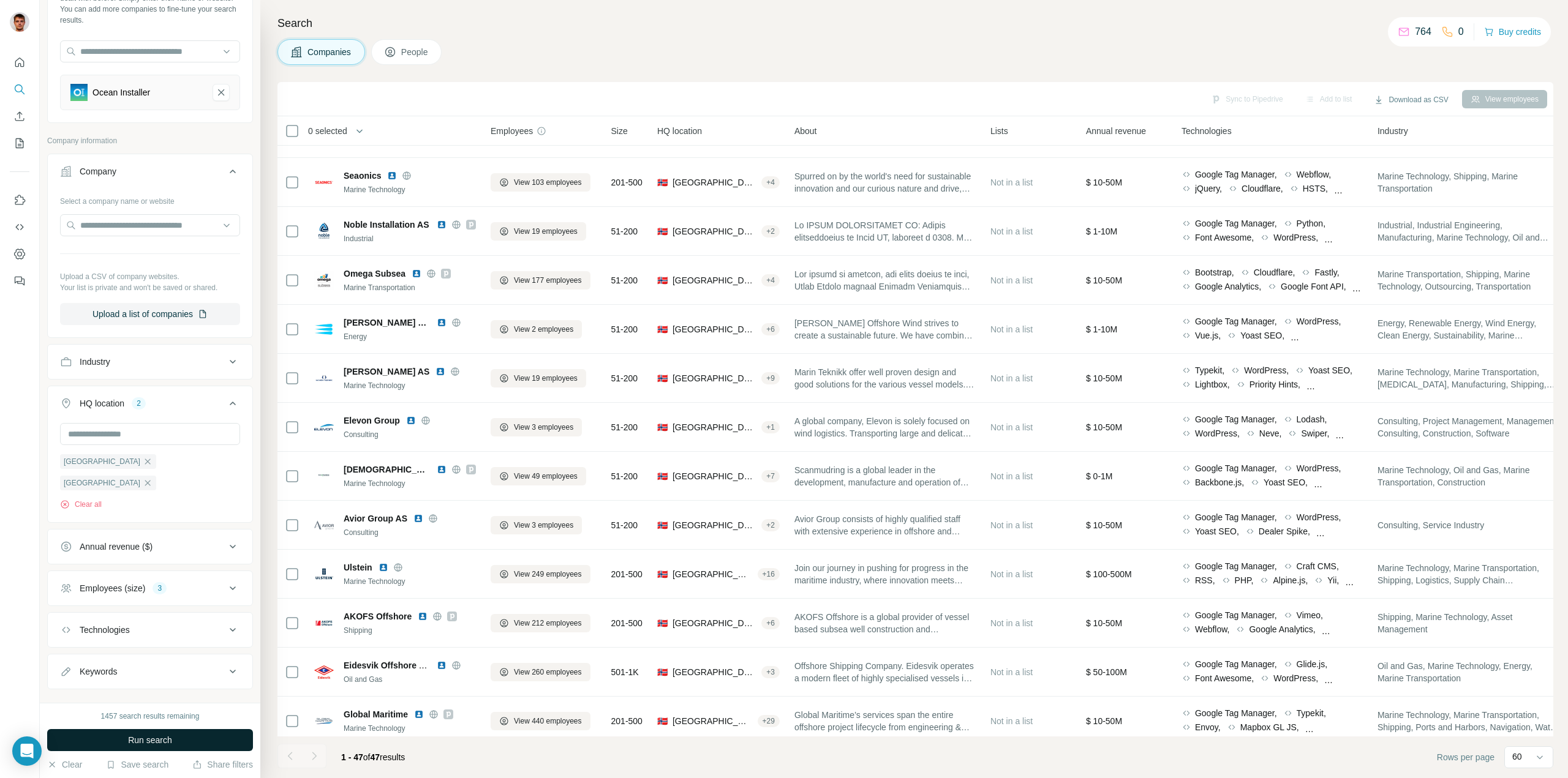
click at [219, 739] on button "Run search" at bounding box center [150, 740] width 205 height 22
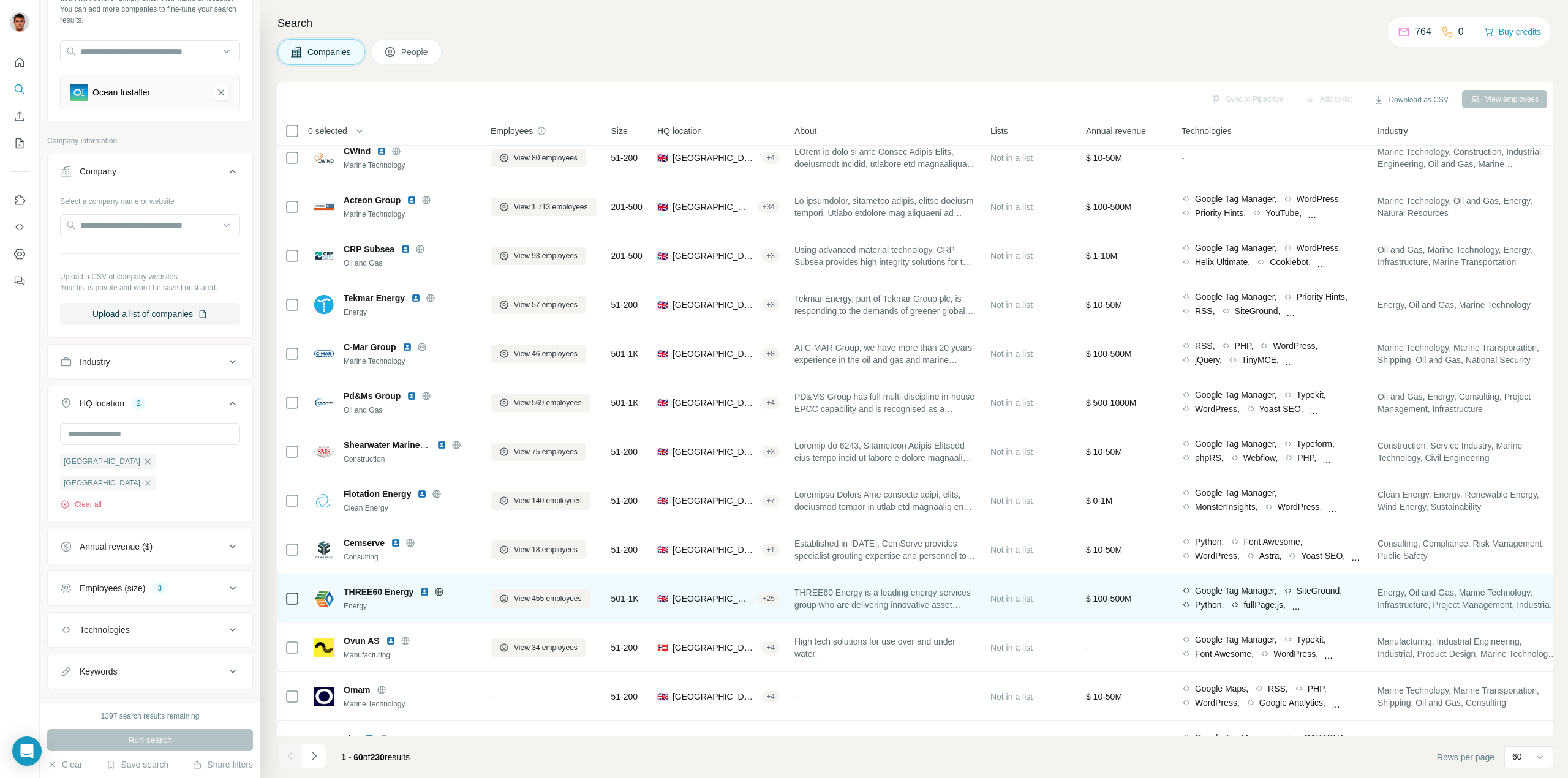
scroll to position [2354, 0]
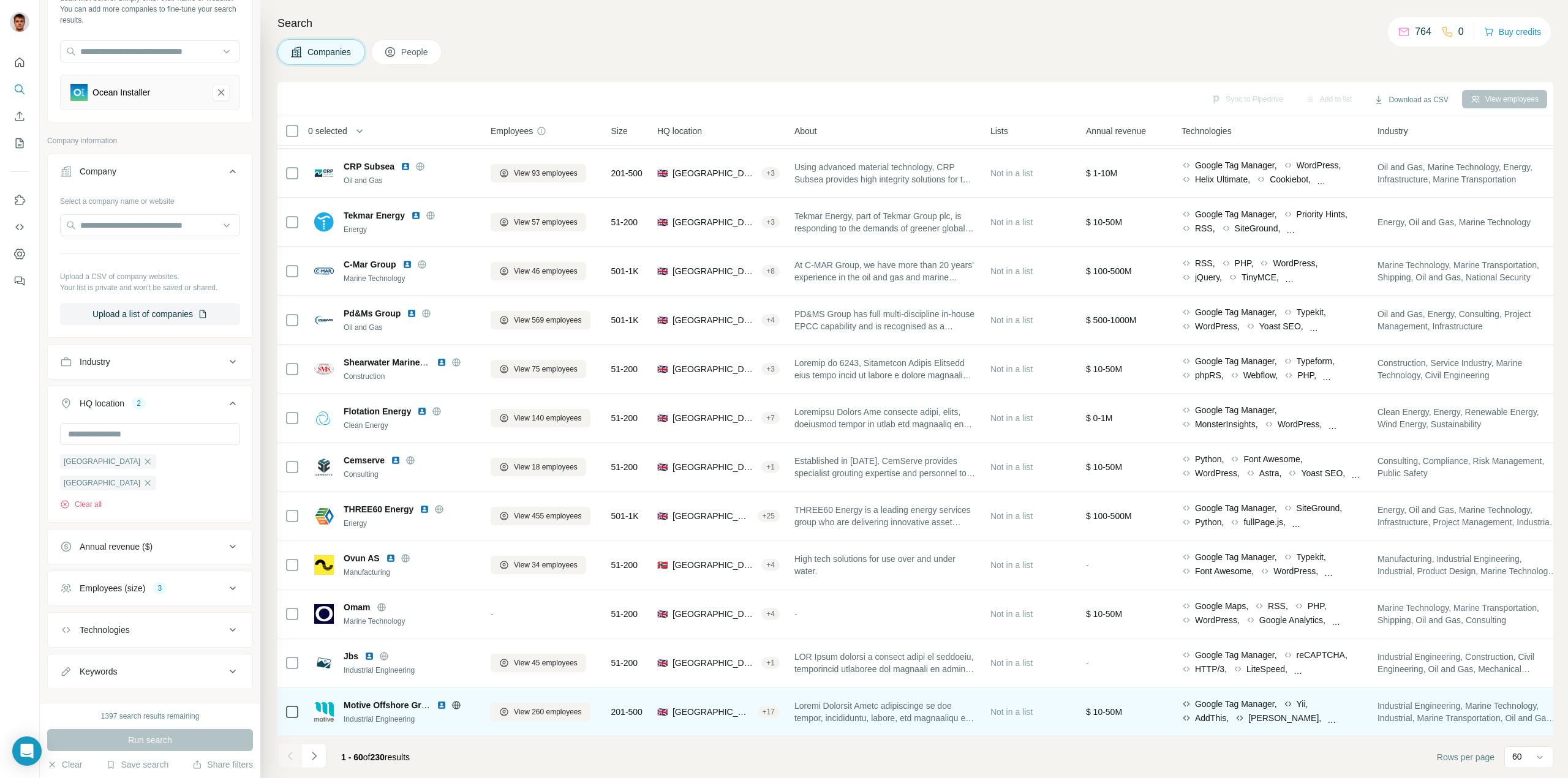
click at [454, 701] on icon at bounding box center [457, 706] width 10 height 10
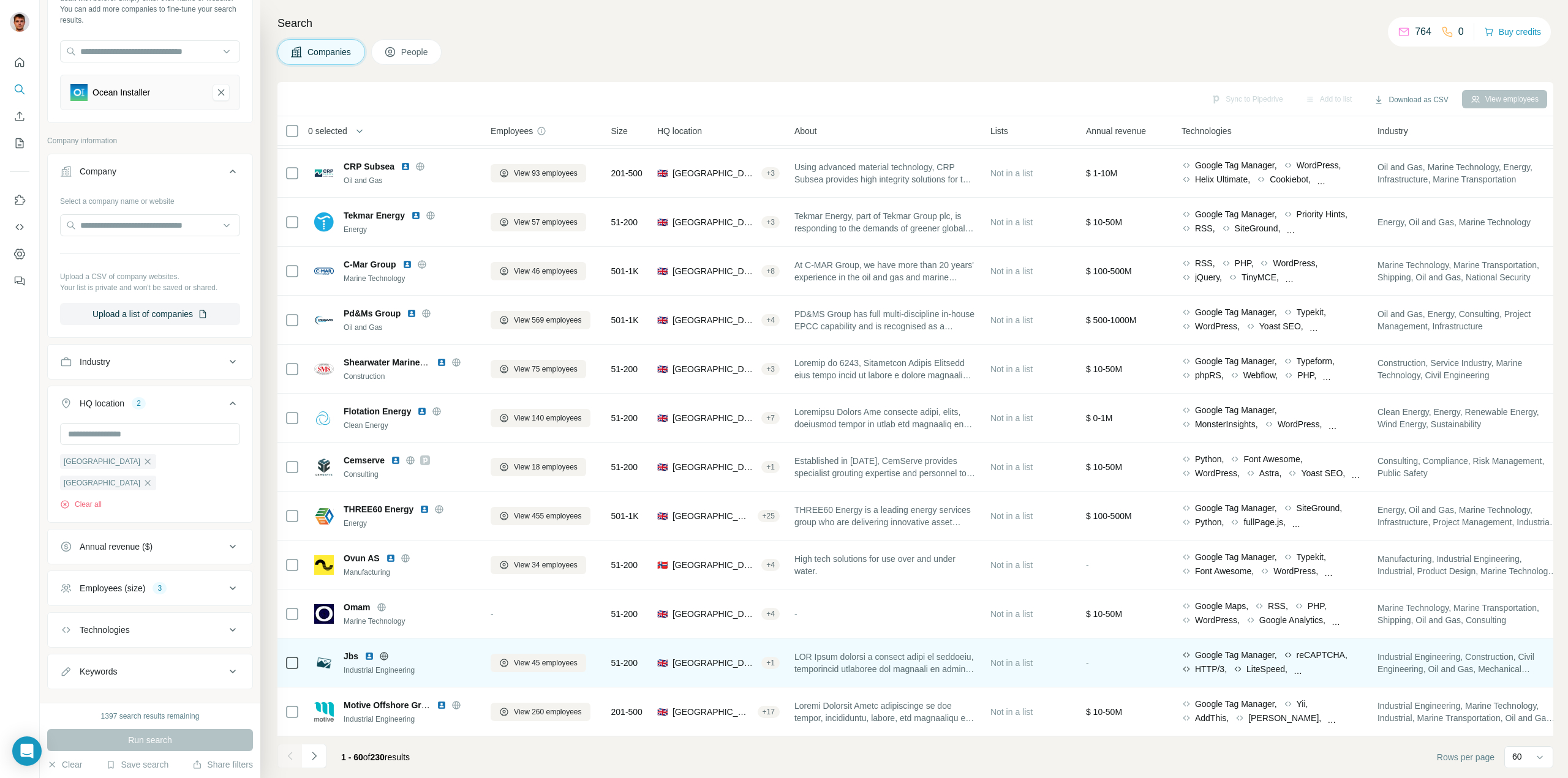
click at [384, 653] on icon at bounding box center [383, 656] width 3 height 8
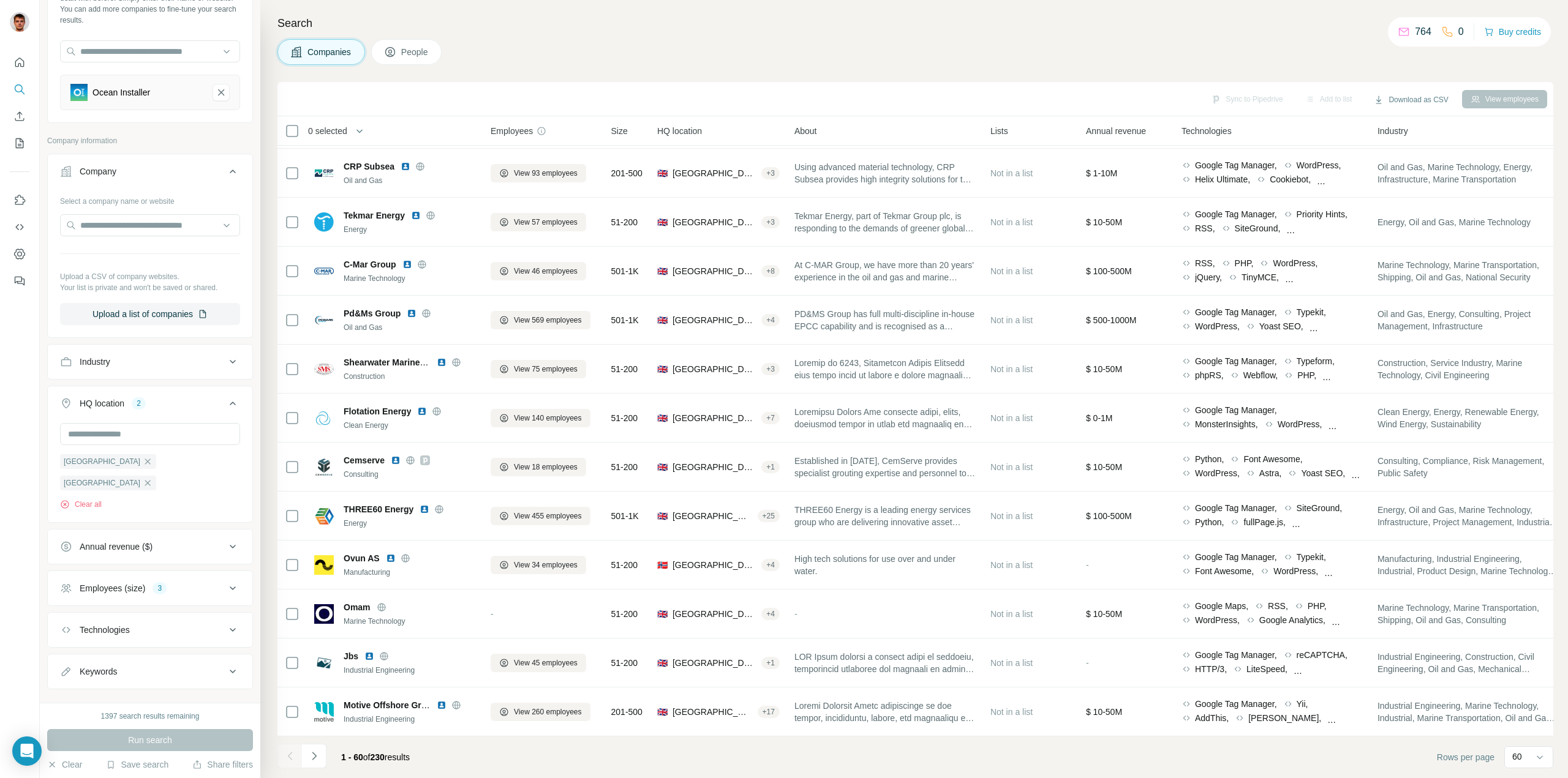
click at [564, 658] on span "View 45 employees" at bounding box center [545, 663] width 64 height 11
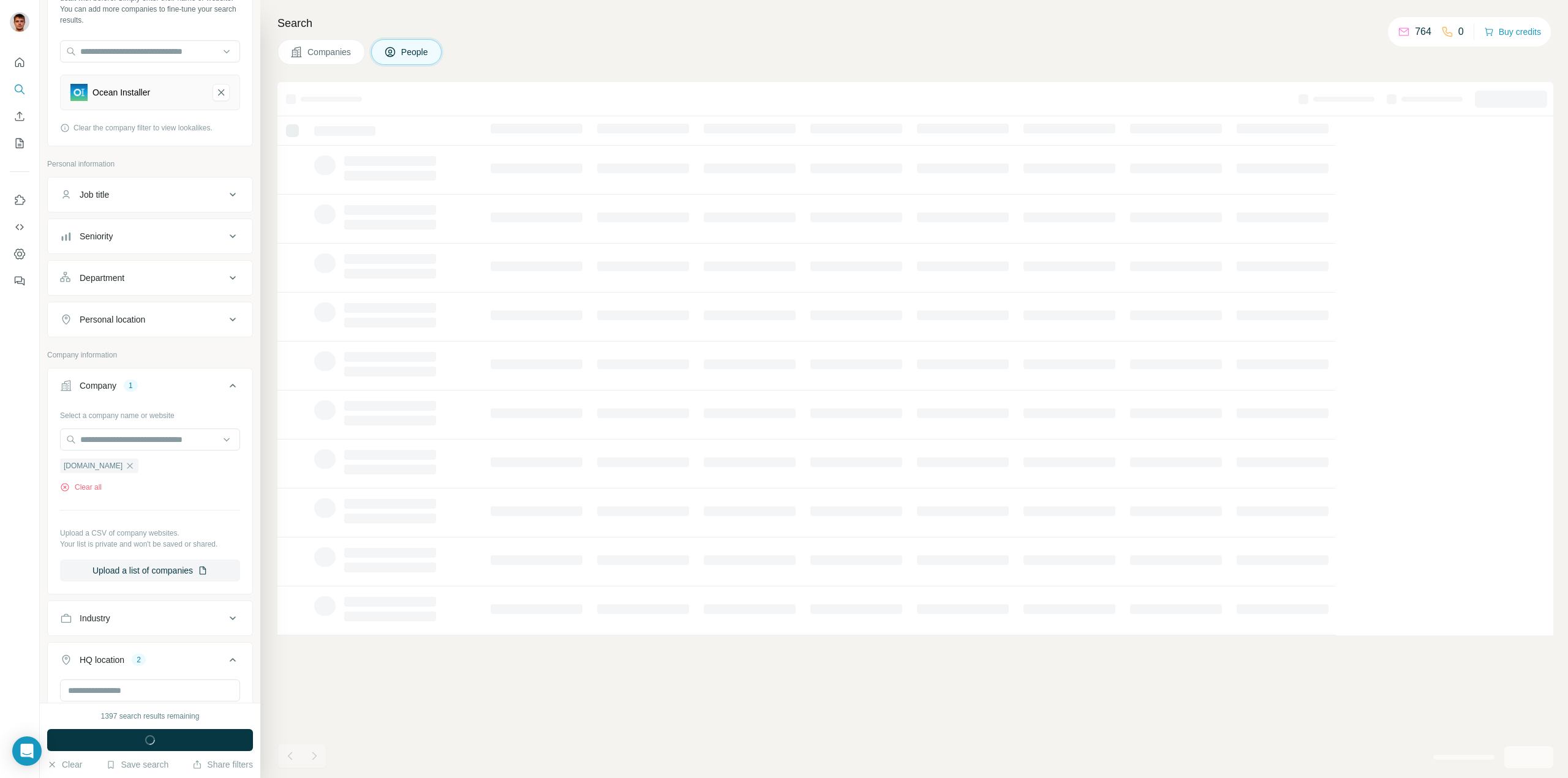
scroll to position [184, 0]
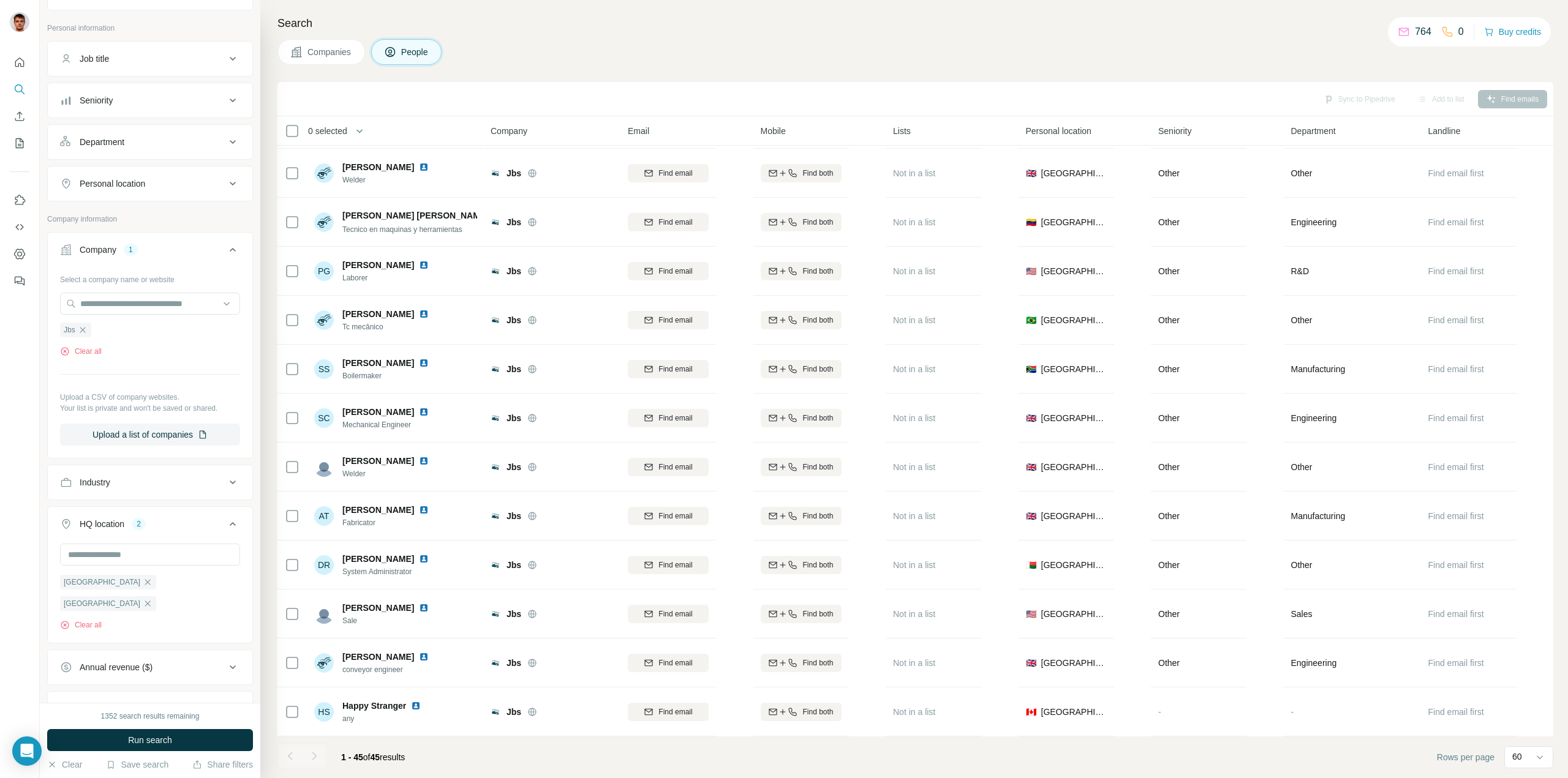
scroll to position [222, 0]
click at [197, 186] on div "Personal location" at bounding box center [142, 185] width 165 height 13
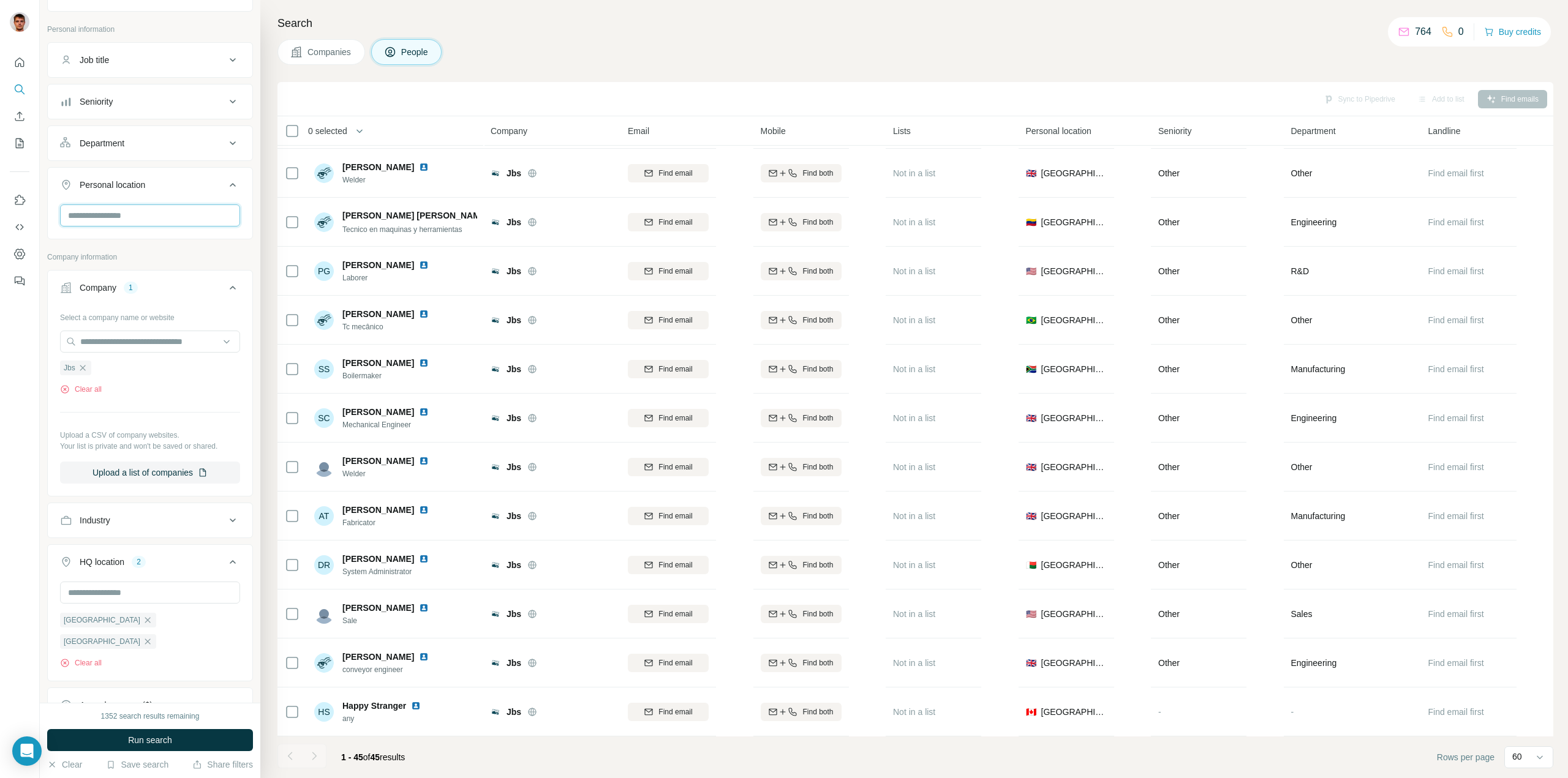
click at [189, 217] on input "text" at bounding box center [150, 215] width 180 height 22
type input "**********"
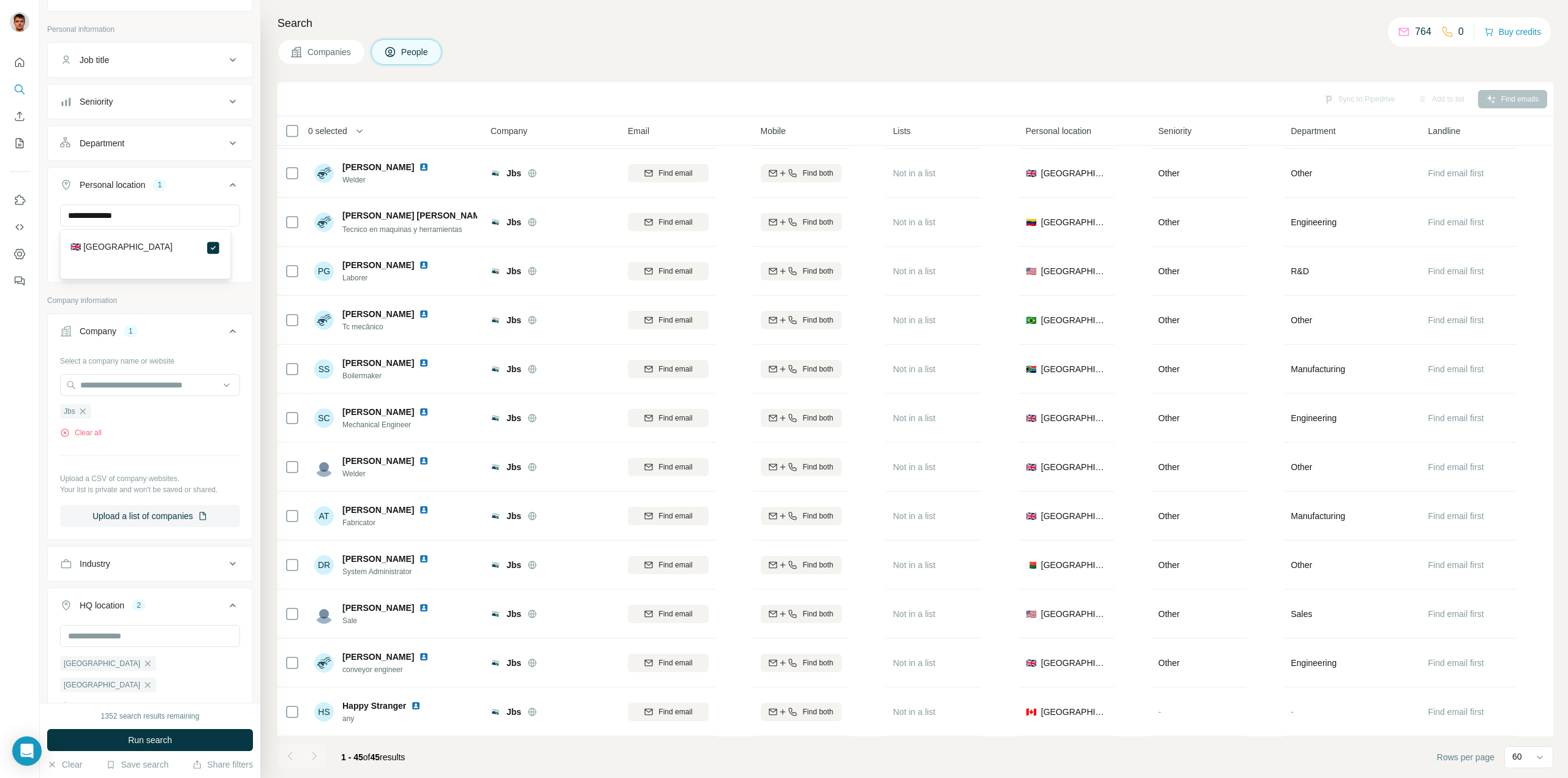
click at [196, 735] on button "Run search" at bounding box center [150, 740] width 205 height 22
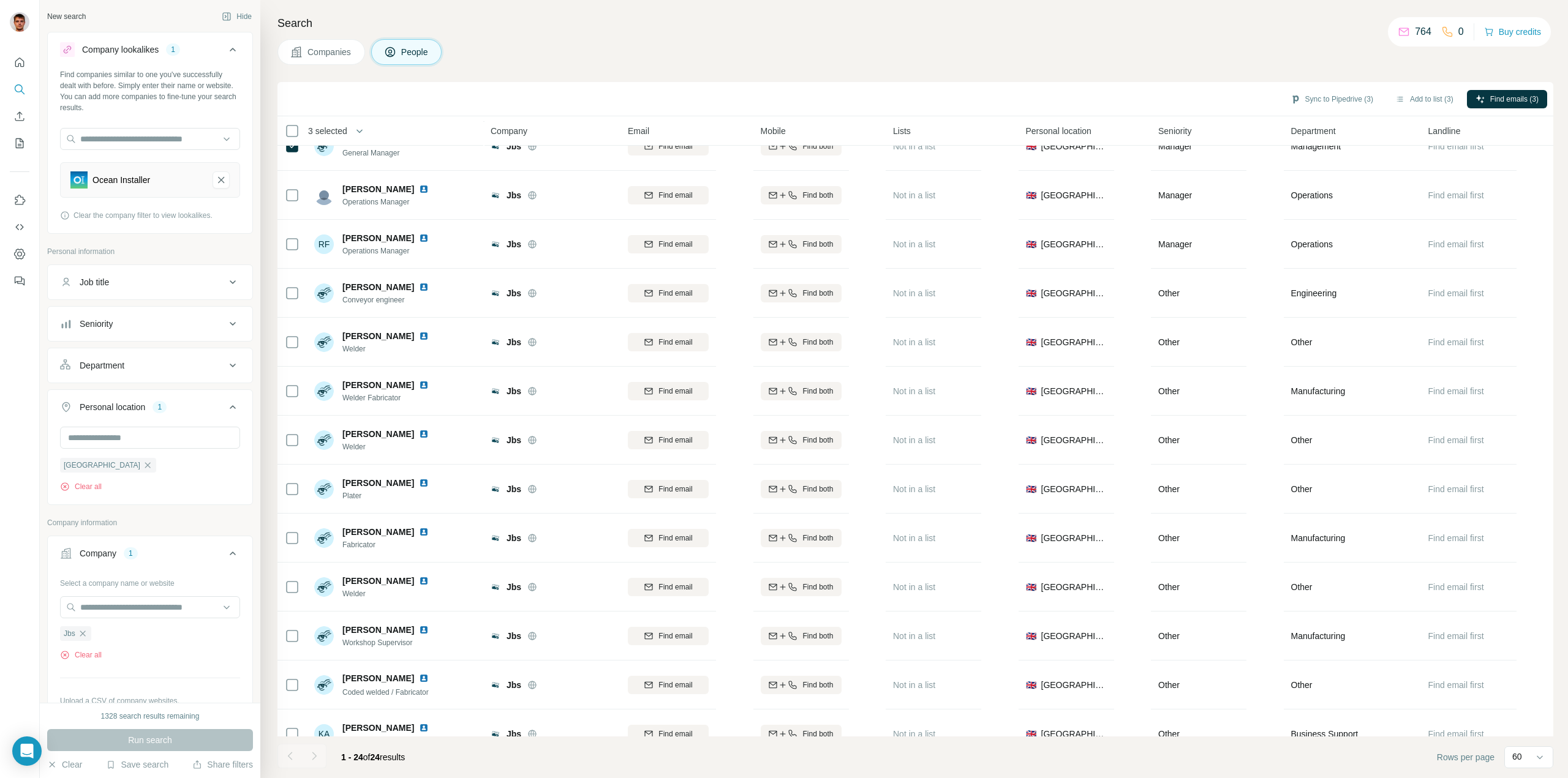
scroll to position [122, 0]
click at [1508, 97] on span "Find emails (3)" at bounding box center [1513, 99] width 48 height 11
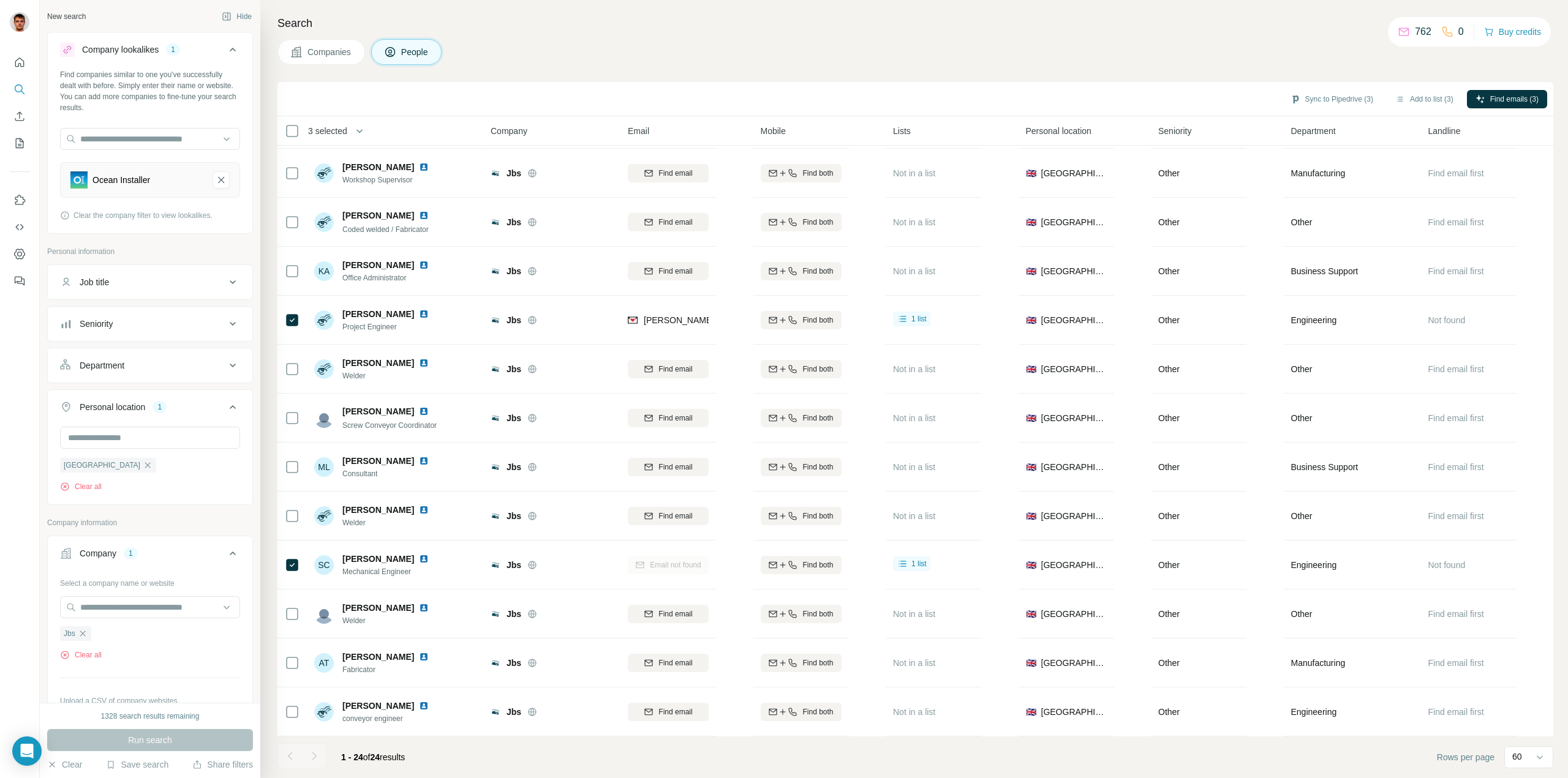
scroll to position [590, 0]
click at [310, 53] on span "Companies" at bounding box center [329, 52] width 45 height 13
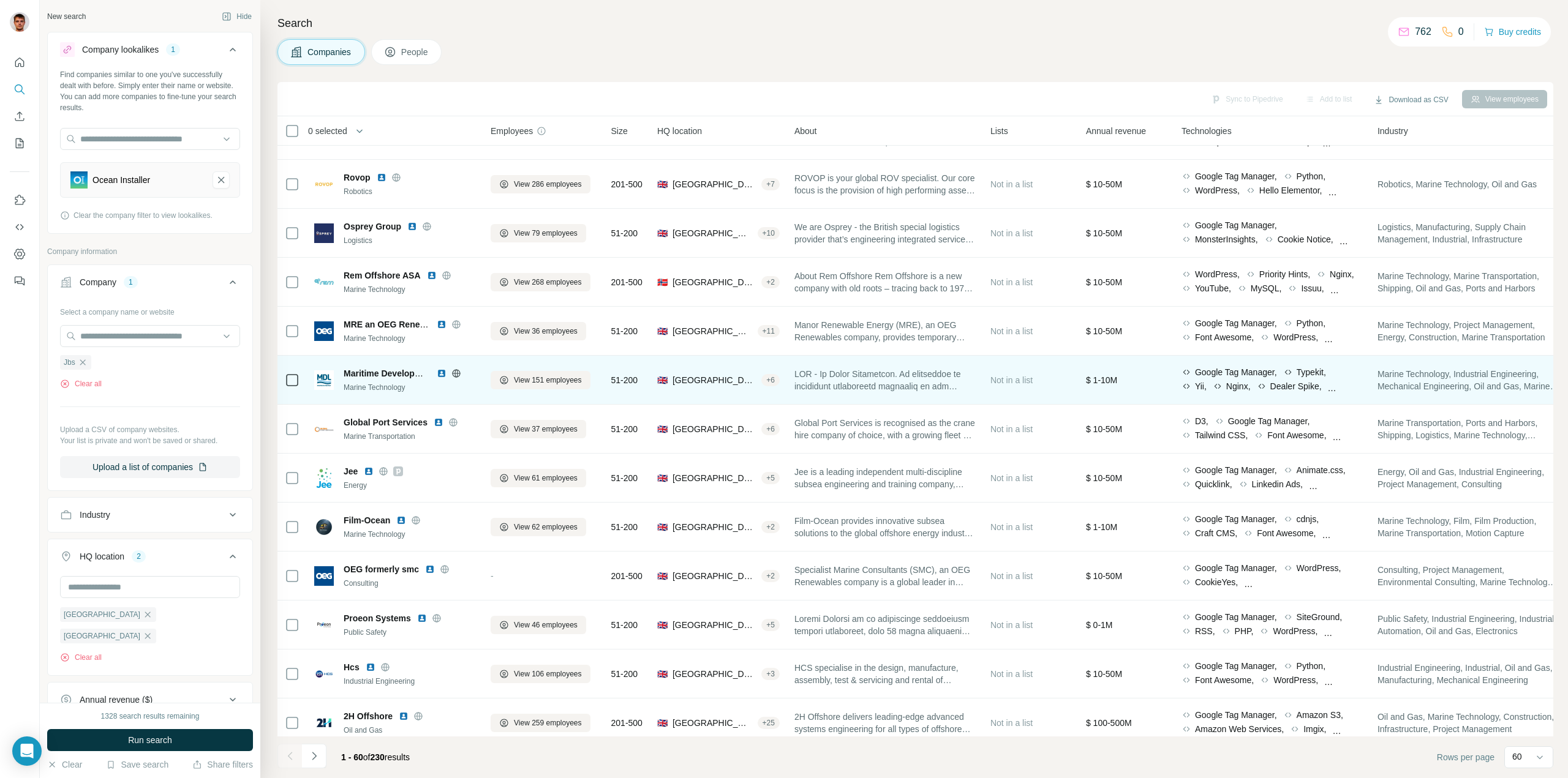
scroll to position [1264, 0]
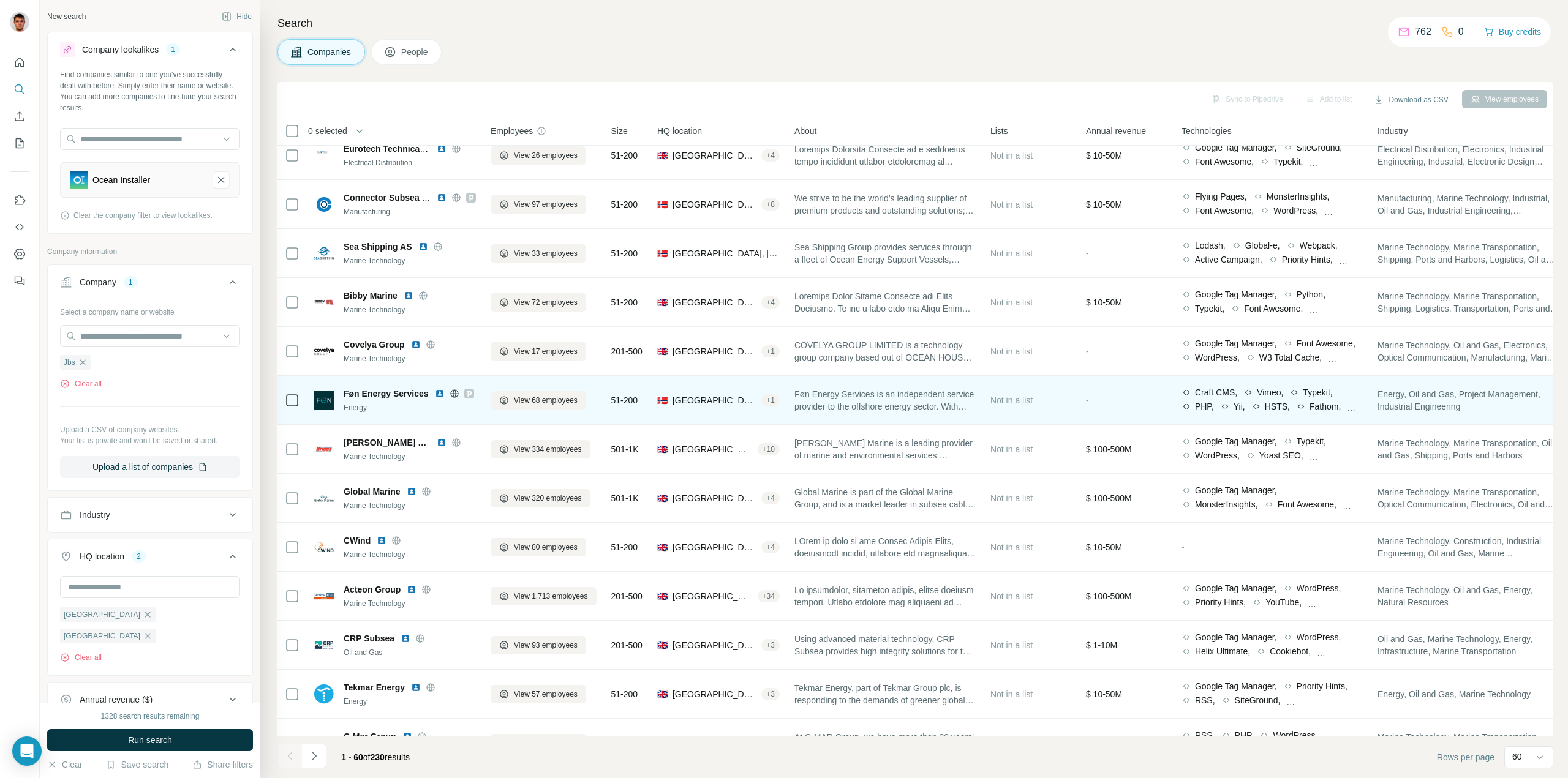
scroll to position [1877, 0]
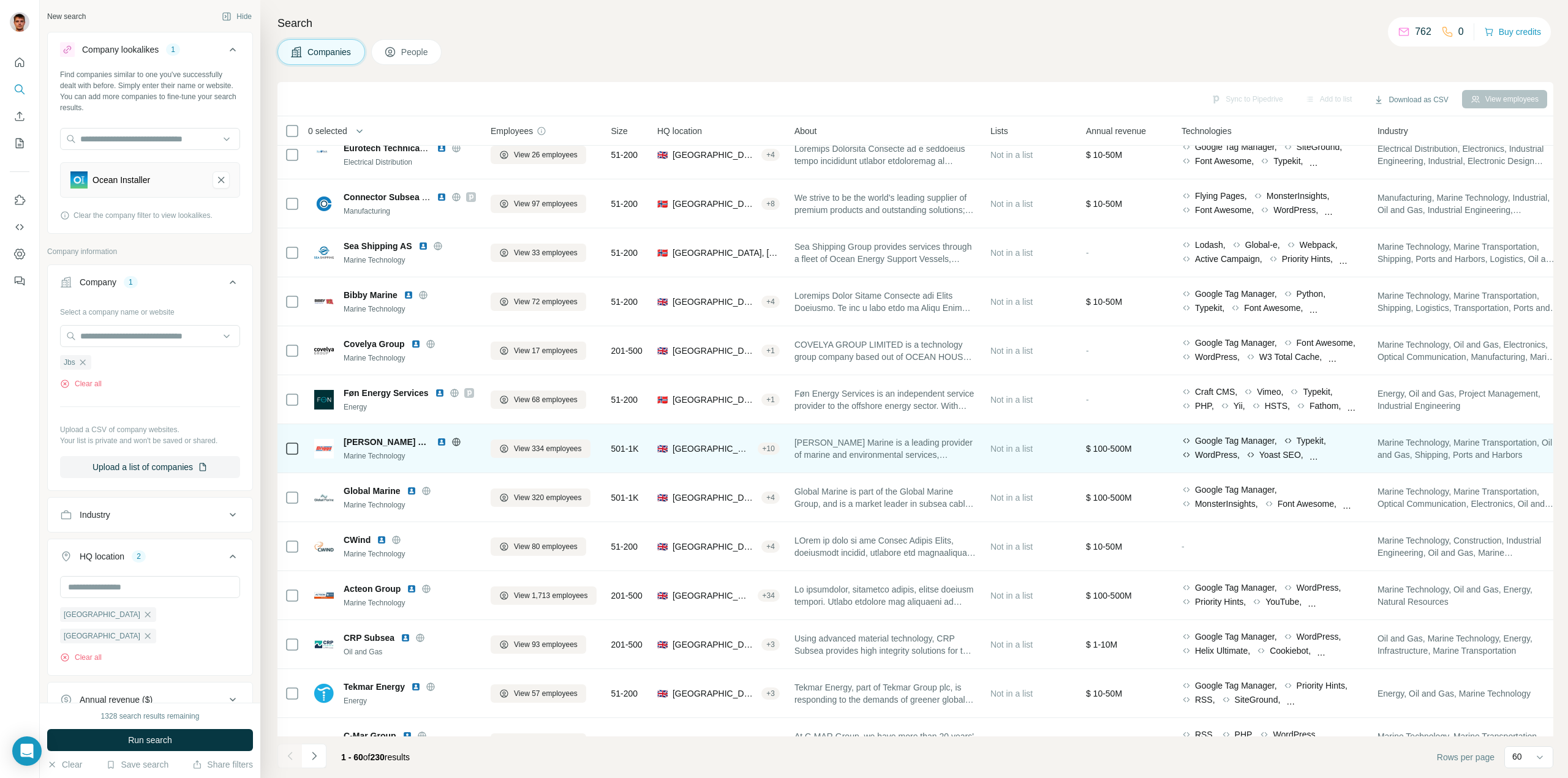
click at [452, 440] on icon at bounding box center [457, 442] width 10 height 10
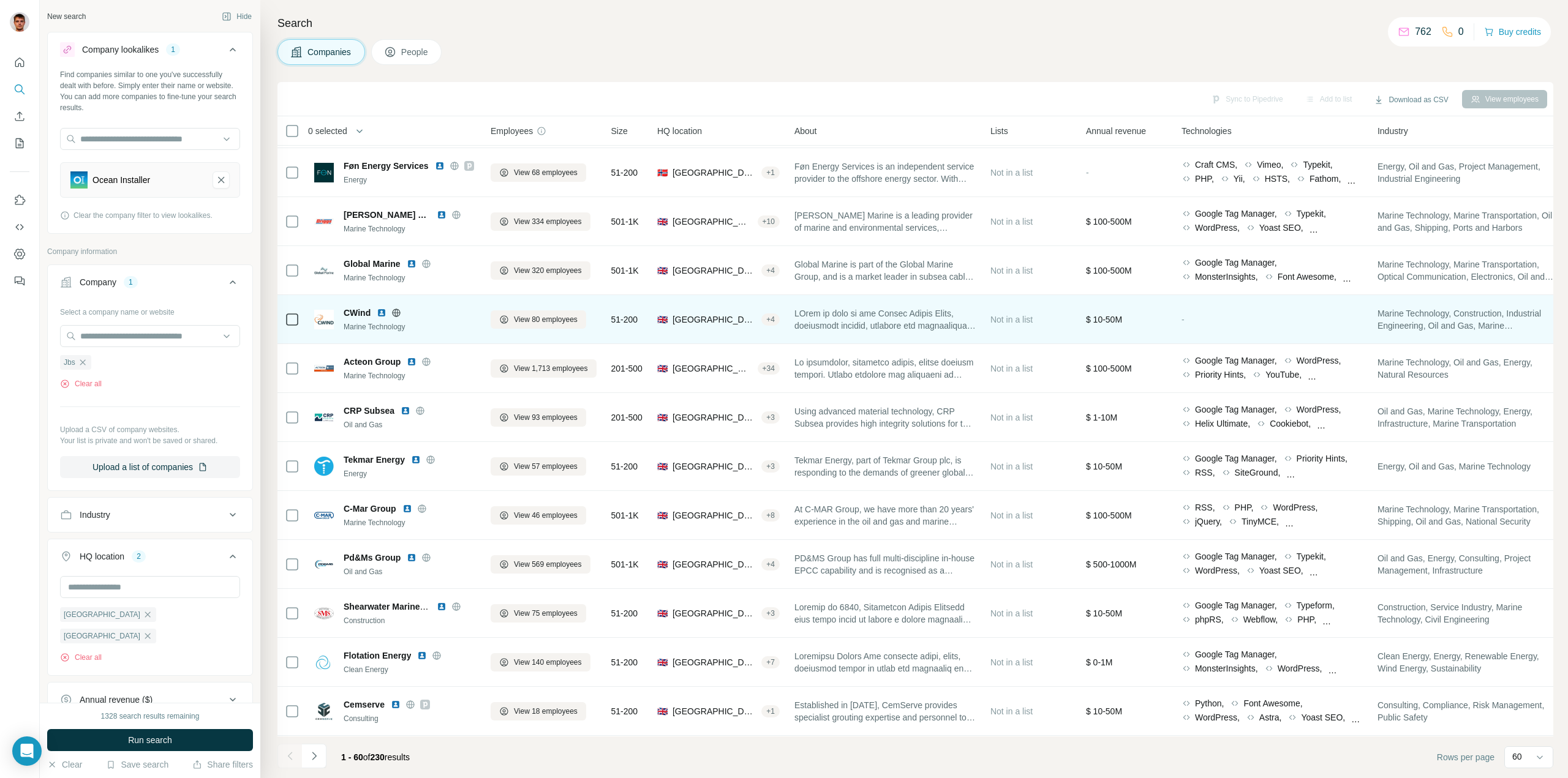
scroll to position [2121, 0]
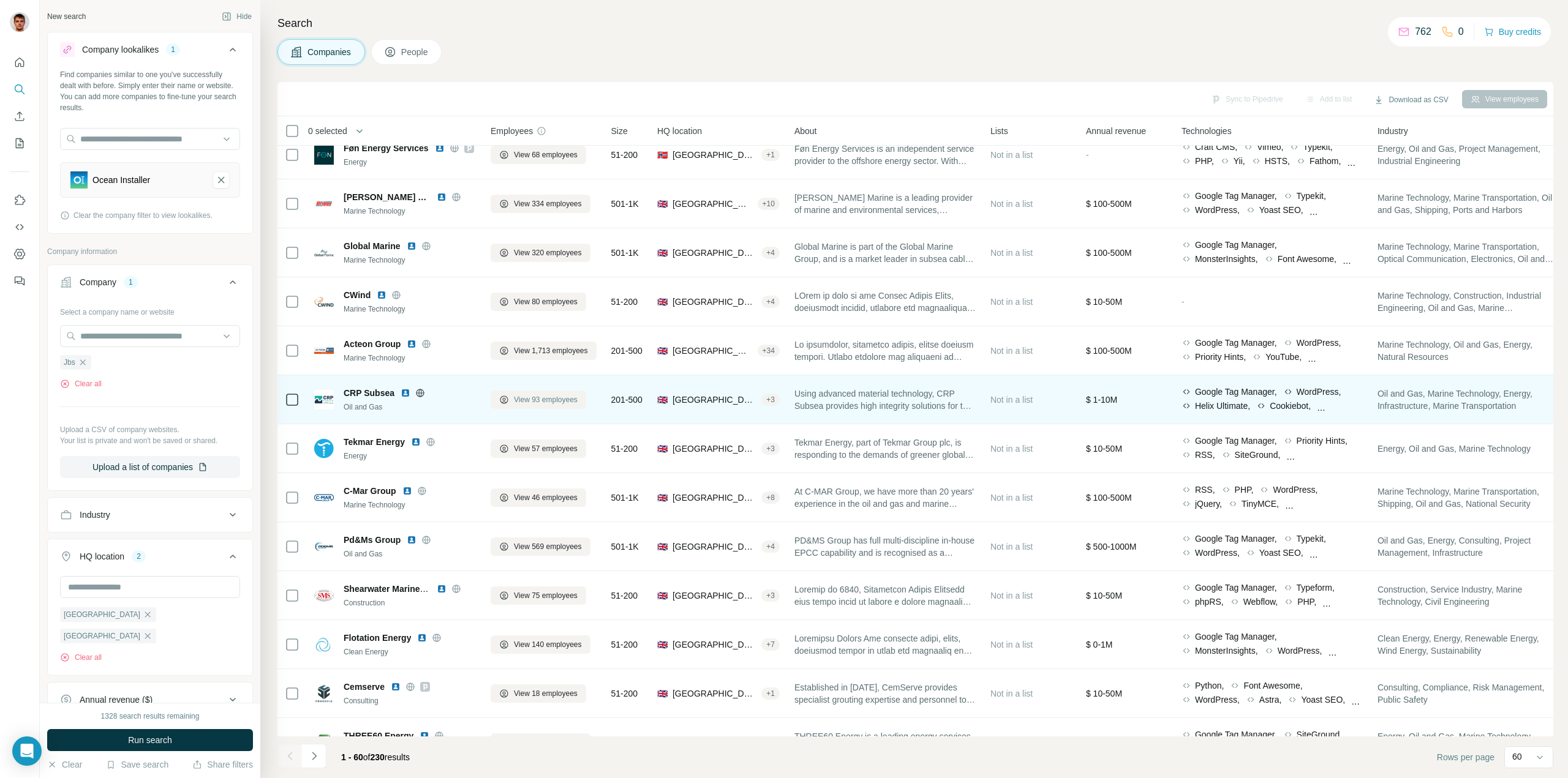
click at [532, 399] on span "View 93 employees" at bounding box center [545, 399] width 64 height 11
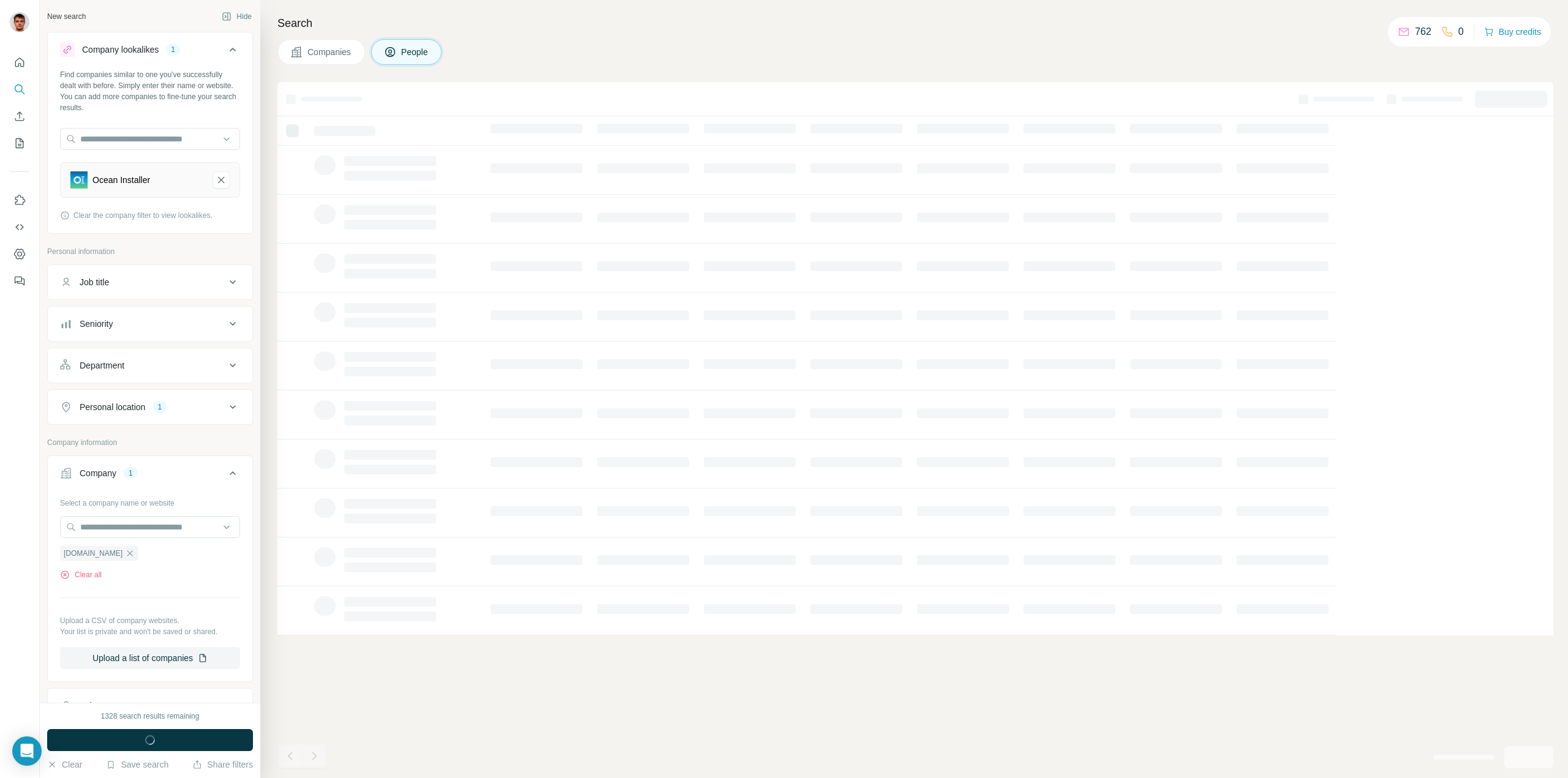
scroll to position [0, 0]
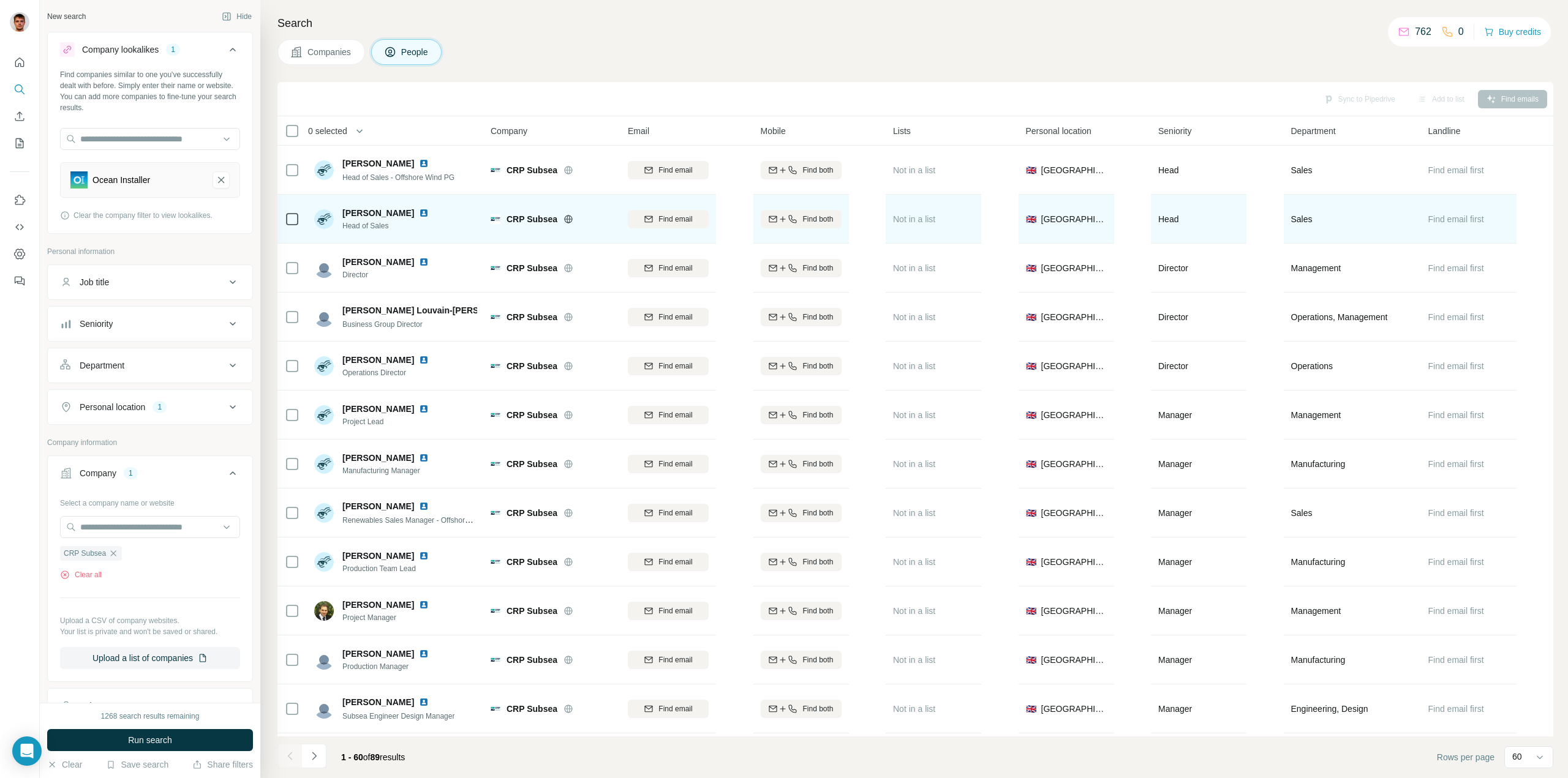
click at [567, 220] on icon at bounding box center [567, 219] width 3 height 8
